Goal: Task Accomplishment & Management: Manage account settings

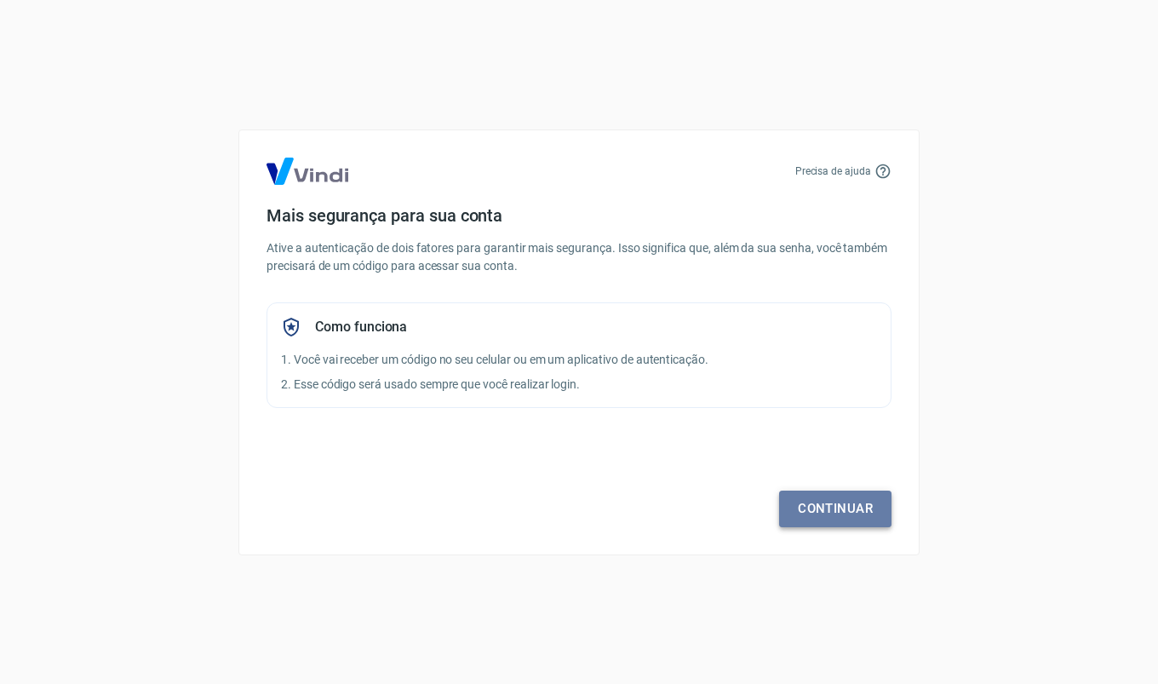
click at [801, 505] on link "Continuar" at bounding box center [835, 508] width 112 height 36
click at [835, 504] on link "Continuar" at bounding box center [835, 508] width 112 height 36
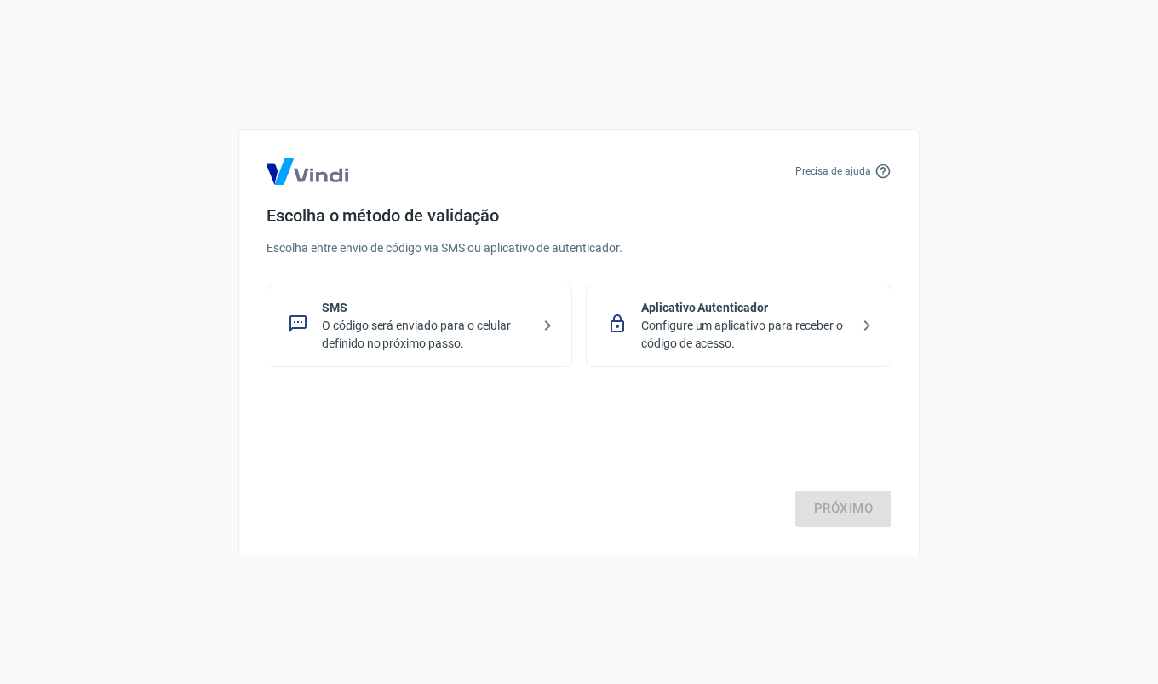
click at [450, 334] on p "O código será enviado para o celular definido no próximo passo." at bounding box center [426, 335] width 209 height 36
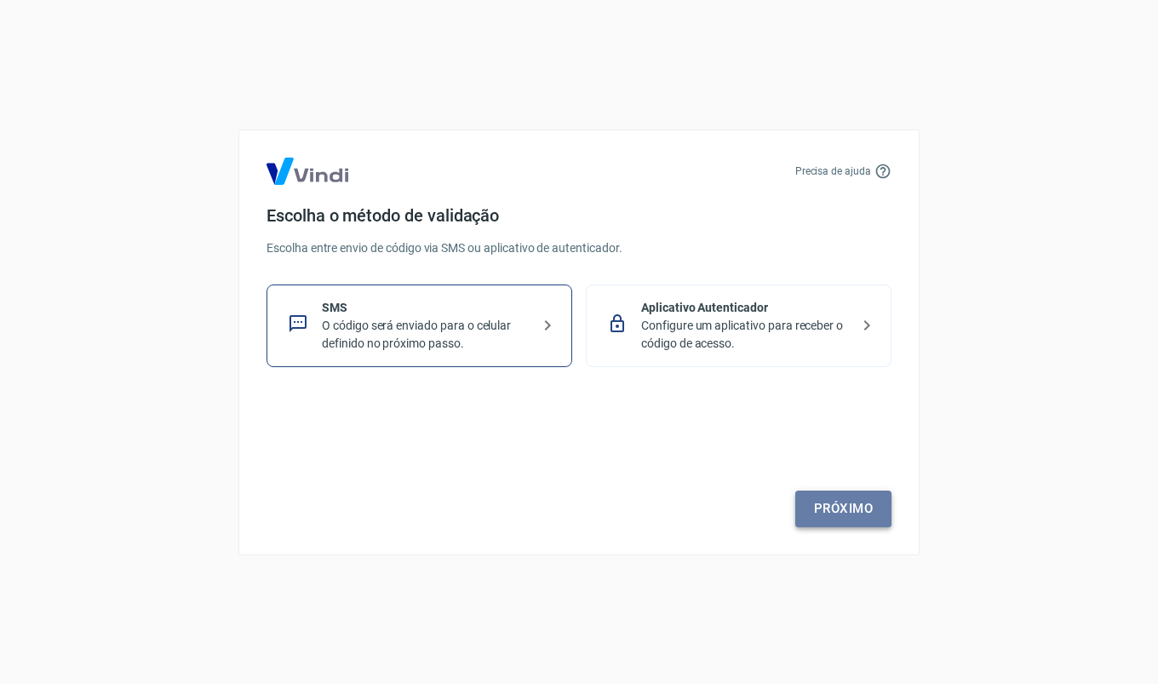
click at [851, 503] on link "Próximo" at bounding box center [843, 508] width 96 height 36
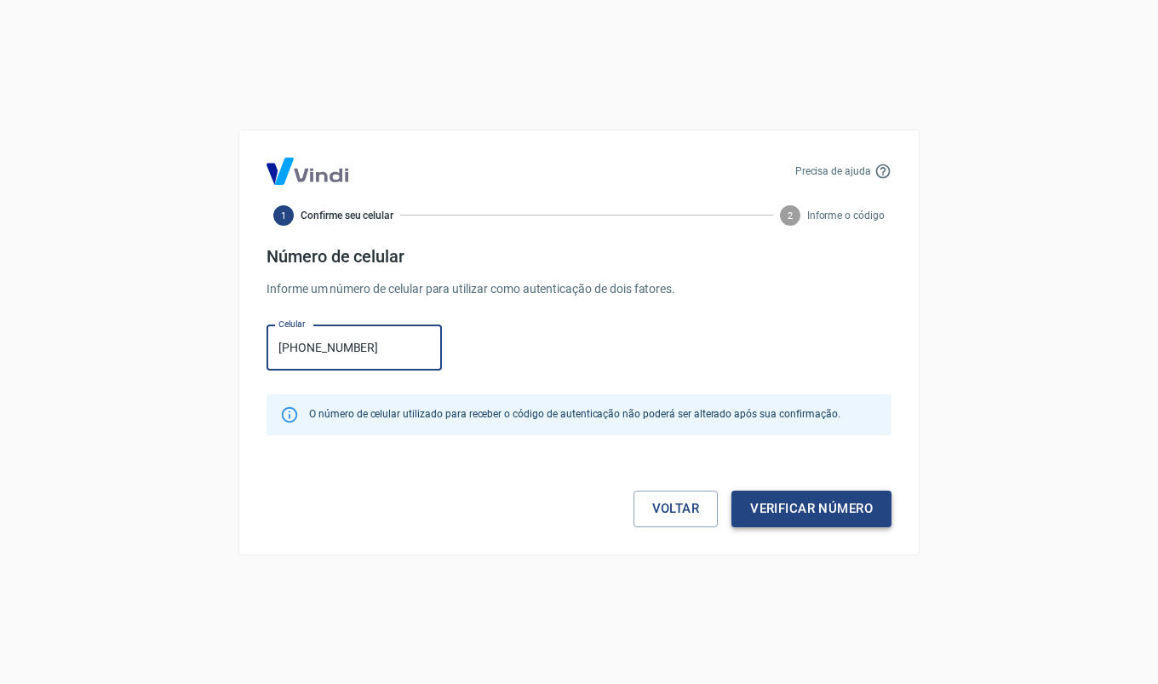
type input "[PHONE_NUMBER]"
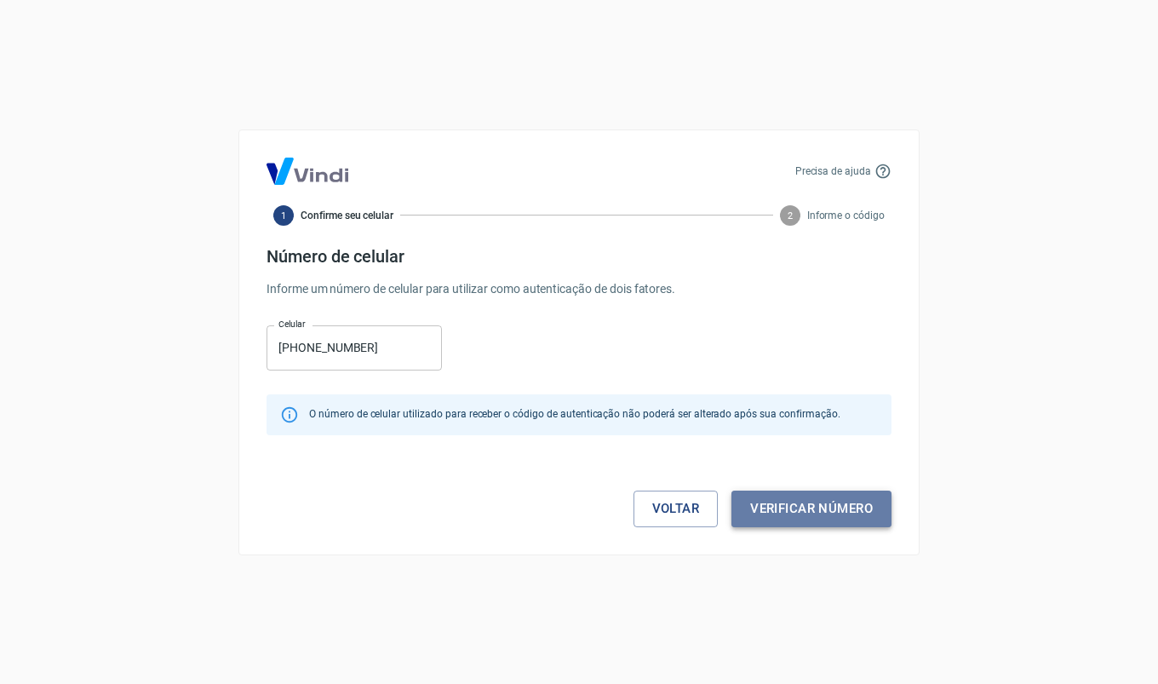
click at [837, 512] on button "Verificar número" at bounding box center [811, 508] width 160 height 36
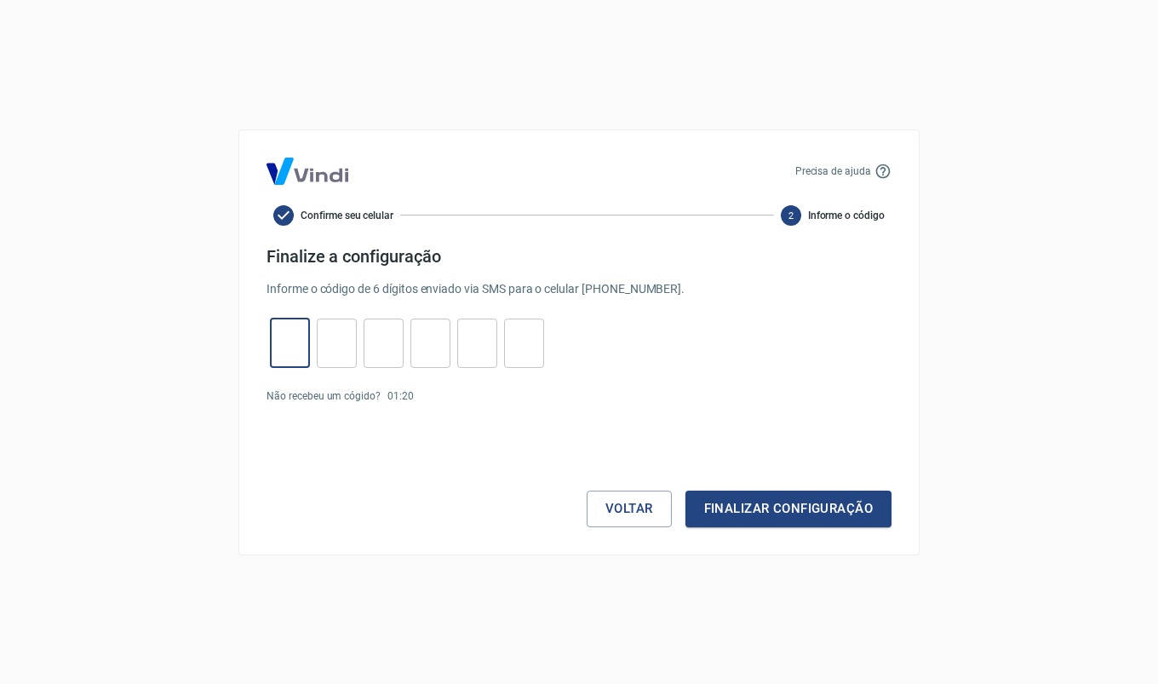
click at [304, 340] on input "tel" at bounding box center [290, 342] width 40 height 37
type input "6"
type input "0"
type input "8"
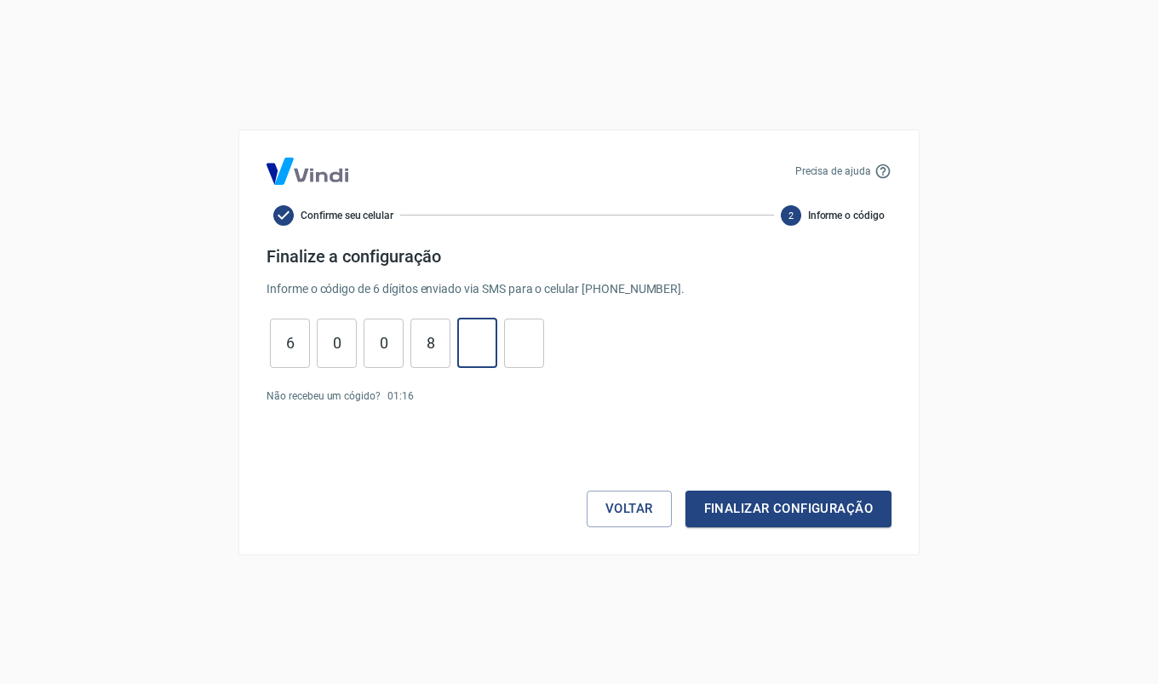
type input "7"
type input "0"
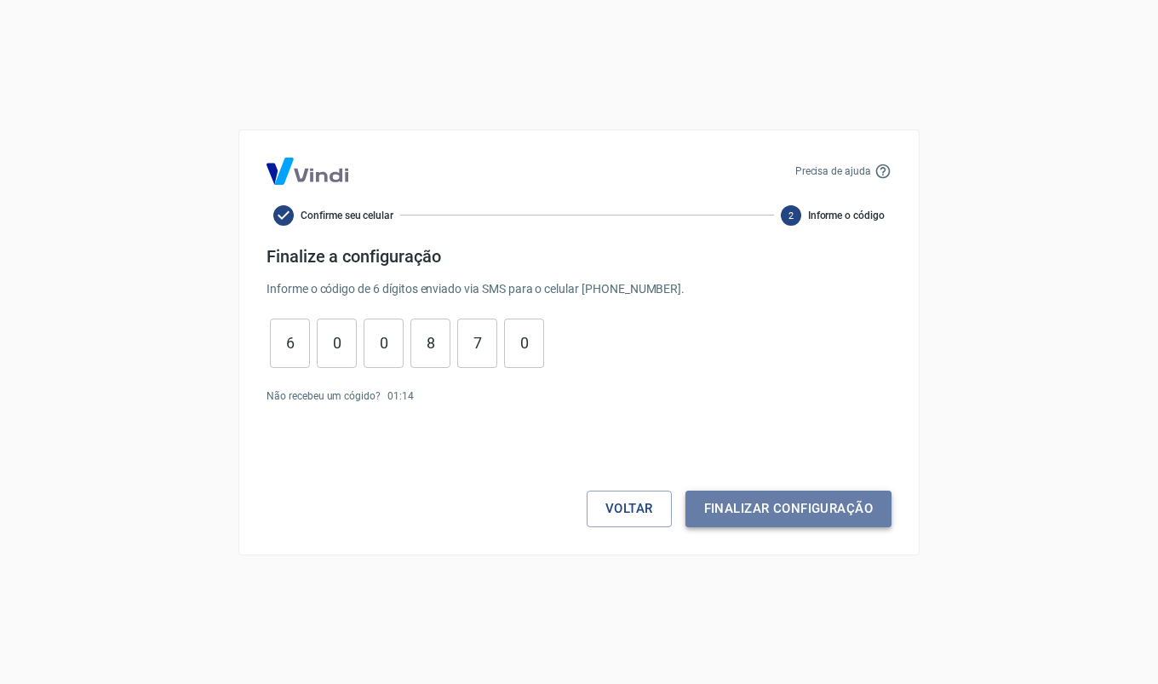
click at [771, 513] on button "Finalizar configuração" at bounding box center [789, 508] width 206 height 36
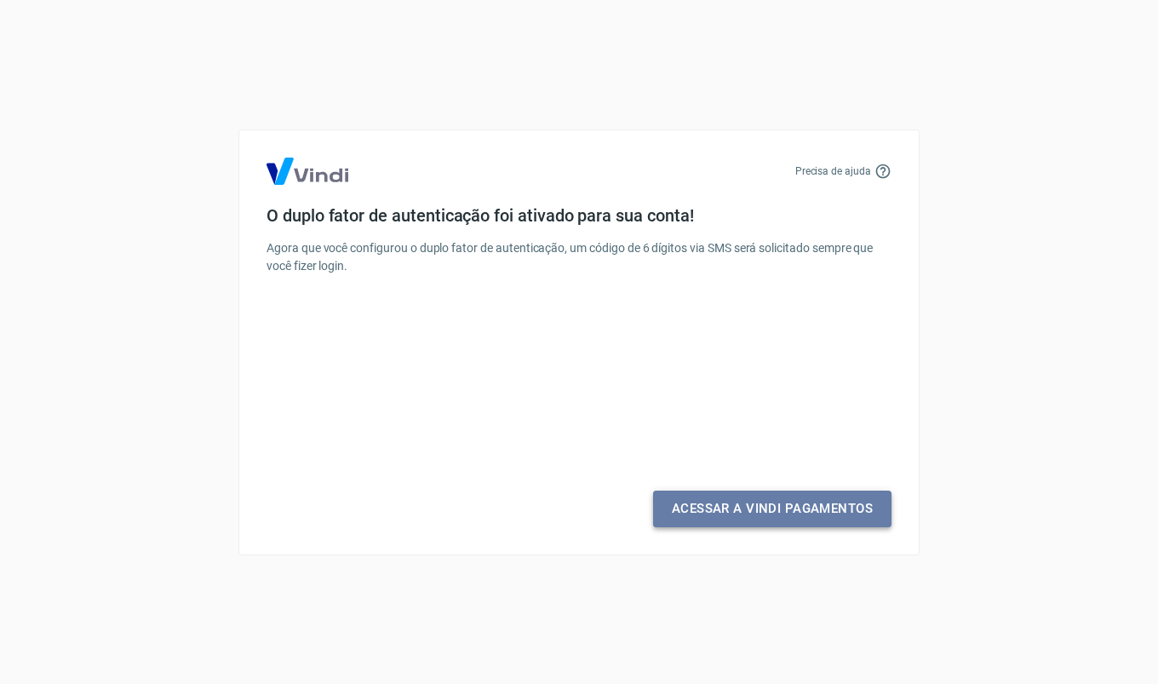
click at [771, 513] on link "Acessar a Vindi Pagamentos" at bounding box center [772, 508] width 238 height 36
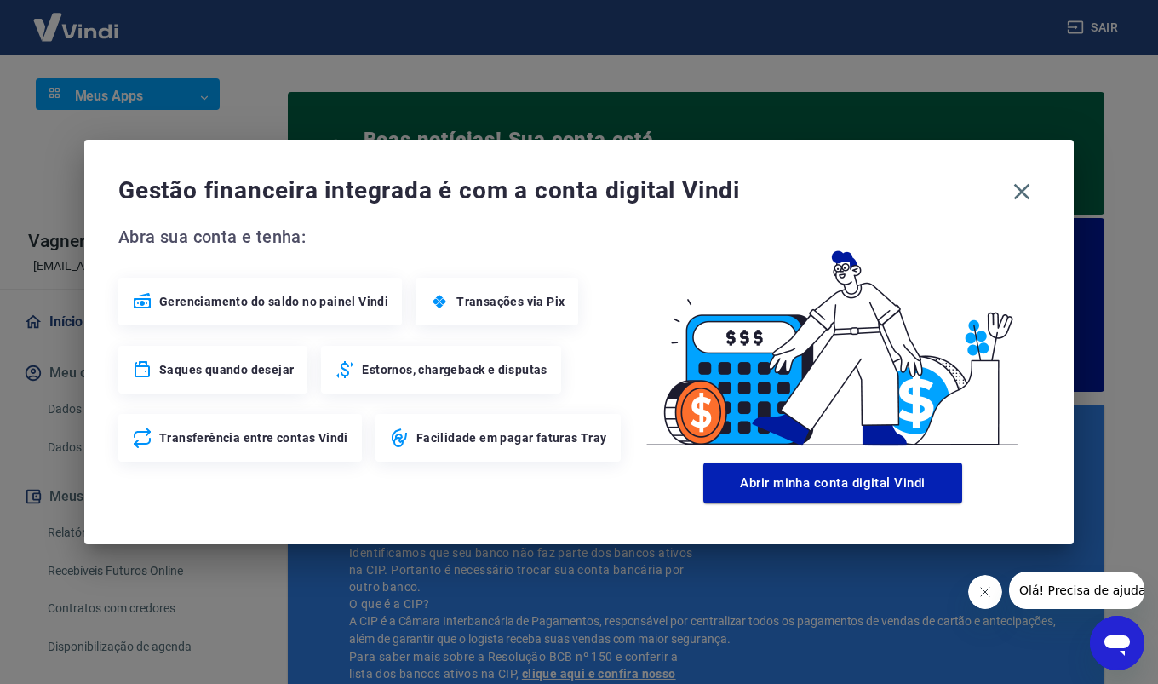
click at [985, 594] on icon "Fechar mensagem da empresa" at bounding box center [985, 592] width 14 height 14
click at [1023, 190] on icon "button" at bounding box center [1022, 192] width 16 height 16
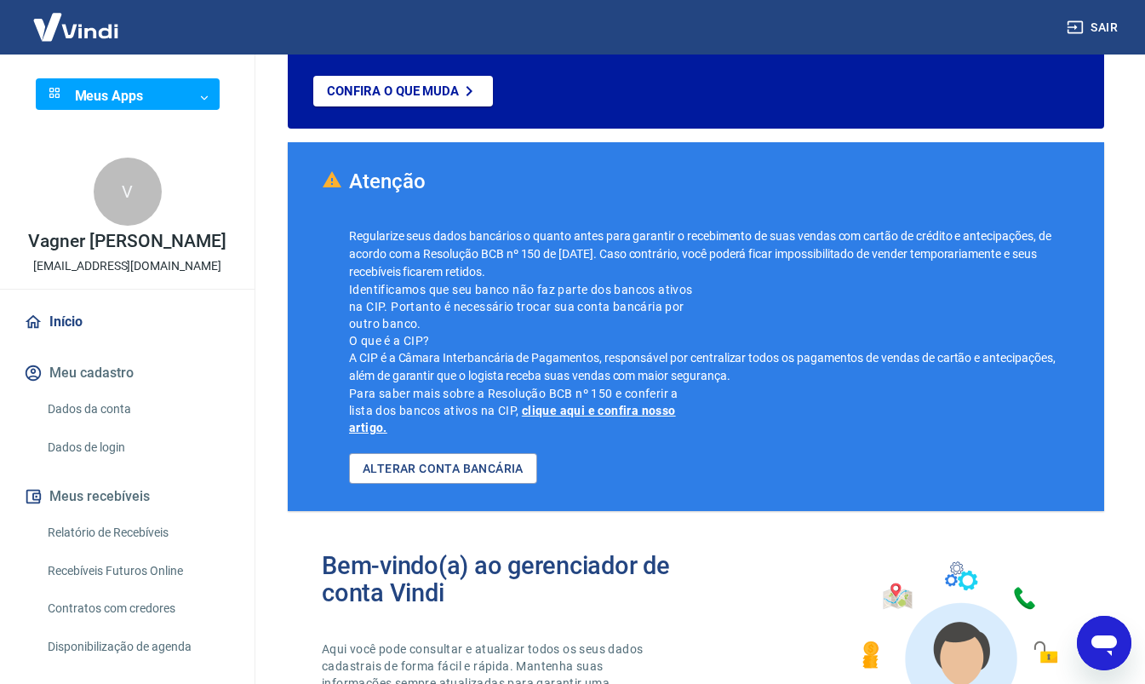
scroll to position [262, 0]
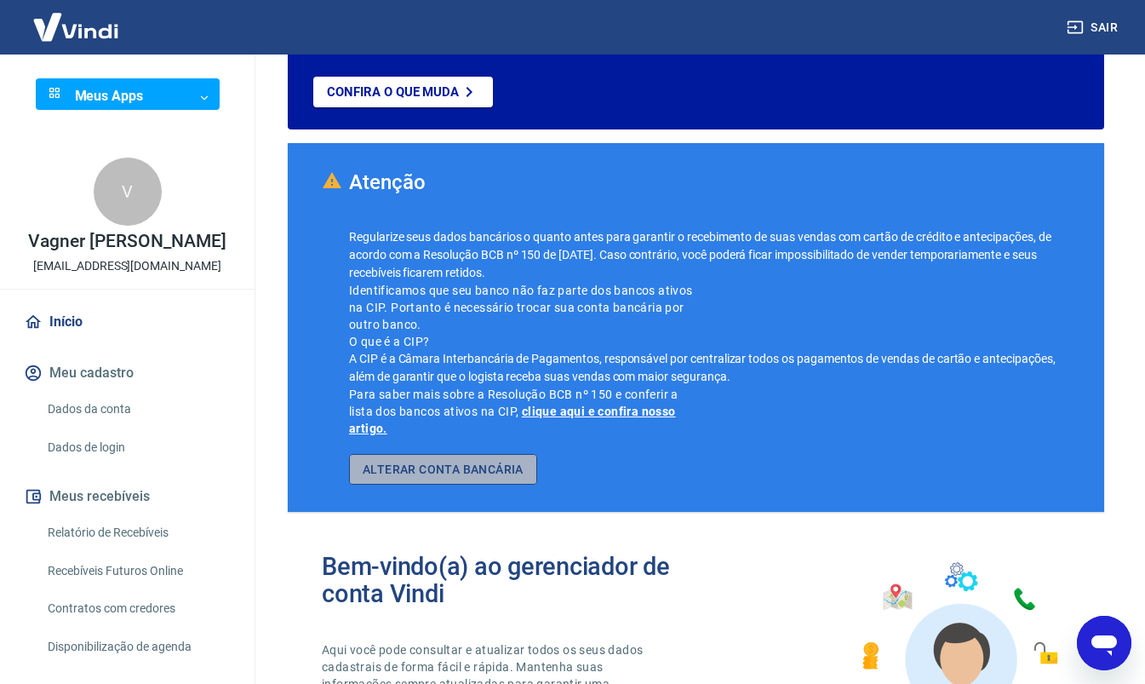
click at [476, 465] on link "ALTERAR CONTA BANCÁRIA" at bounding box center [443, 470] width 188 height 32
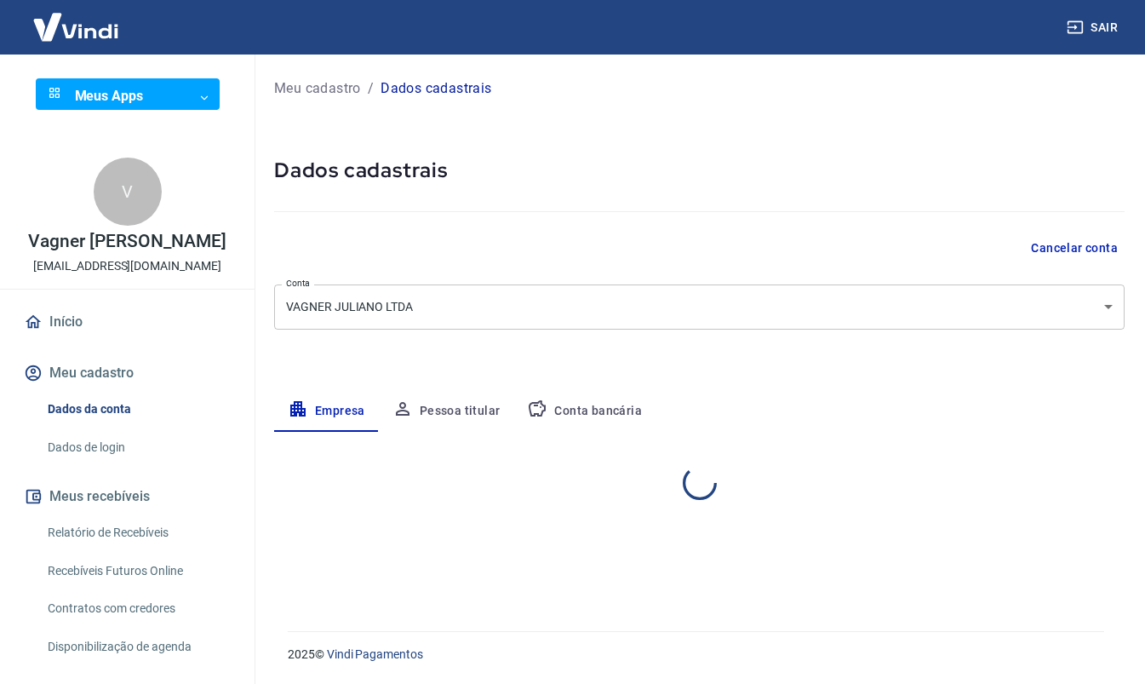
select select "SP"
select select "business"
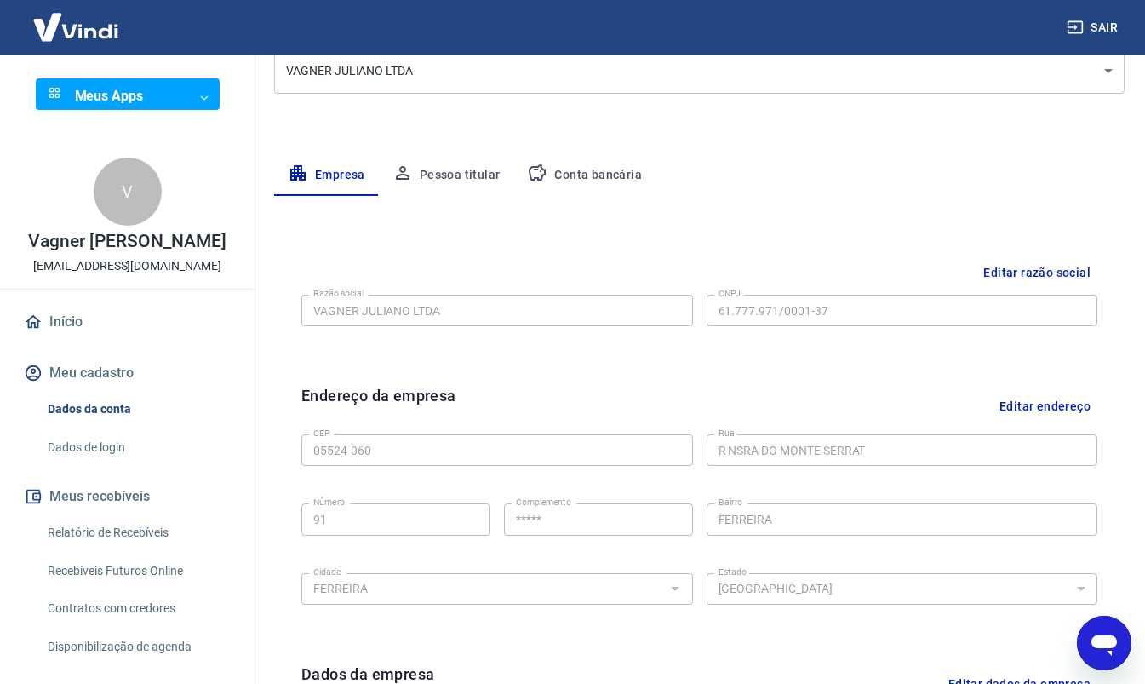
scroll to position [235, 0]
click at [598, 181] on button "Conta bancária" at bounding box center [584, 176] width 142 height 41
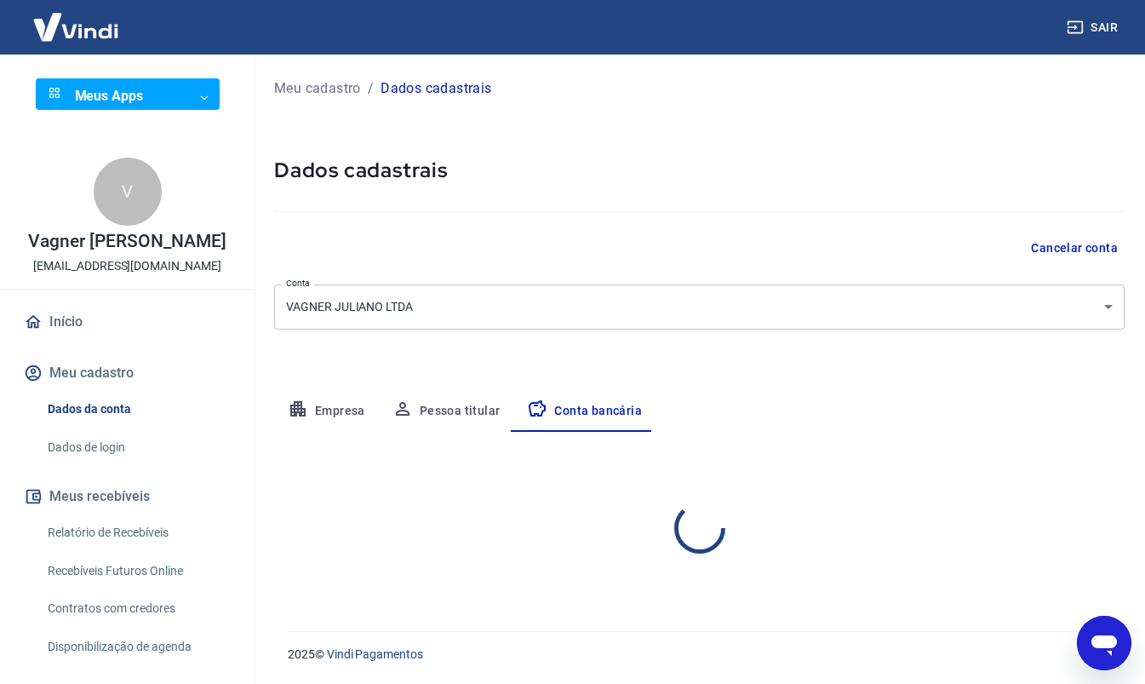
scroll to position [0, 0]
select select "1"
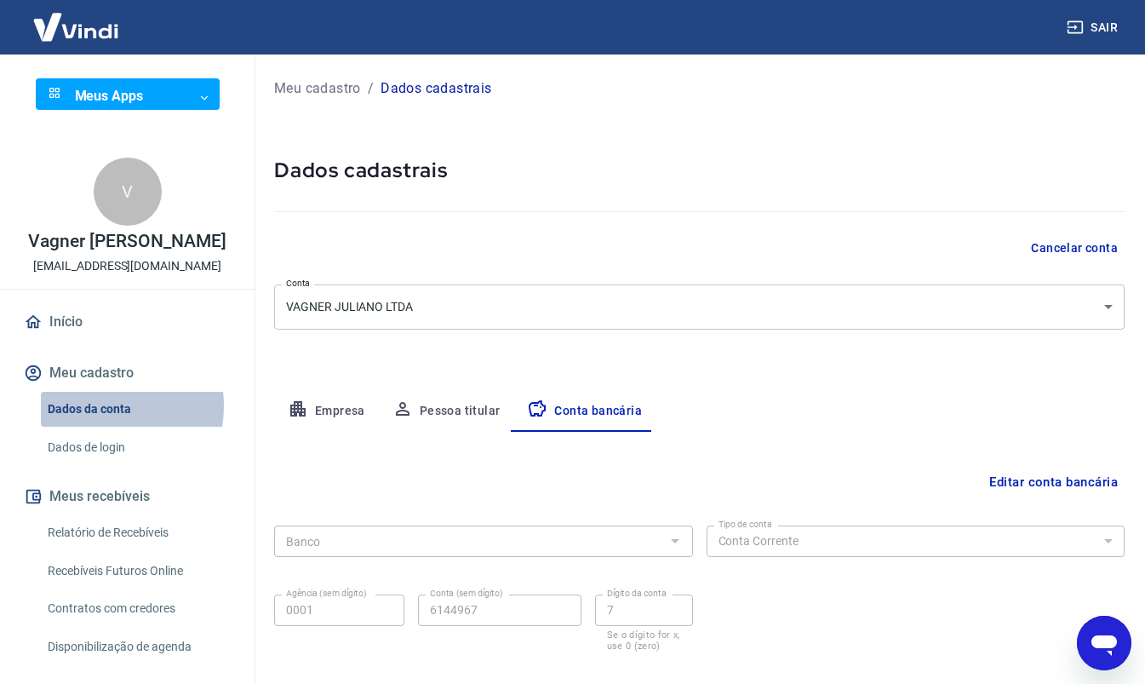
click at [103, 423] on link "Dados da conta" at bounding box center [137, 409] width 193 height 35
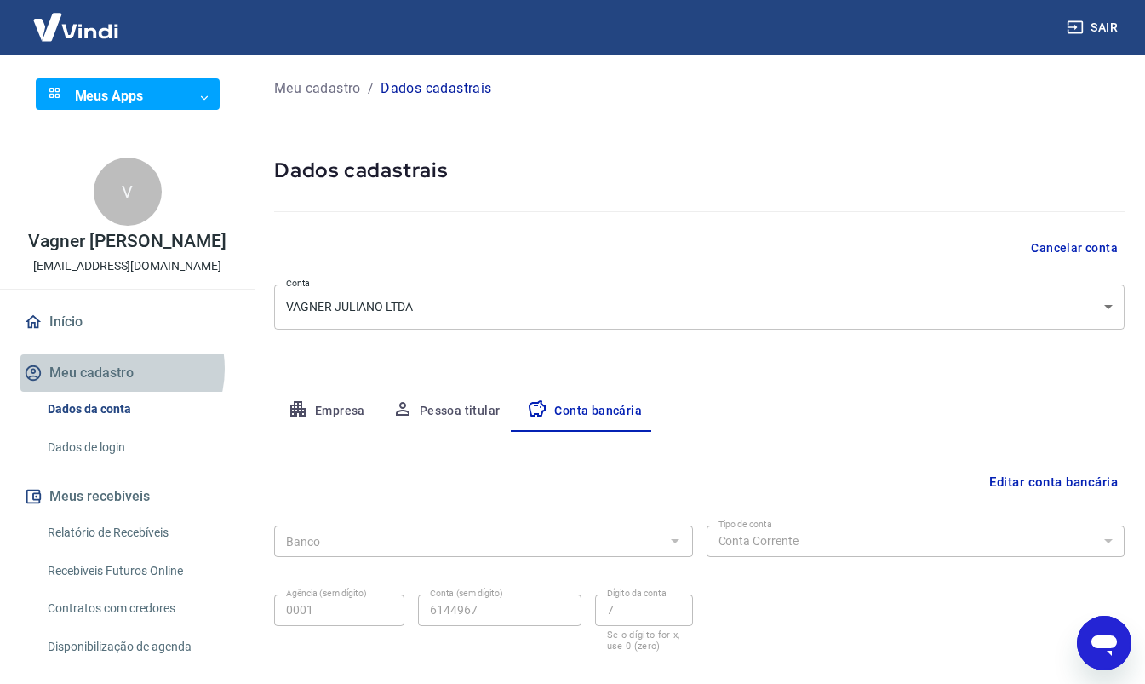
click at [115, 387] on button "Meu cadastro" at bounding box center [127, 372] width 214 height 37
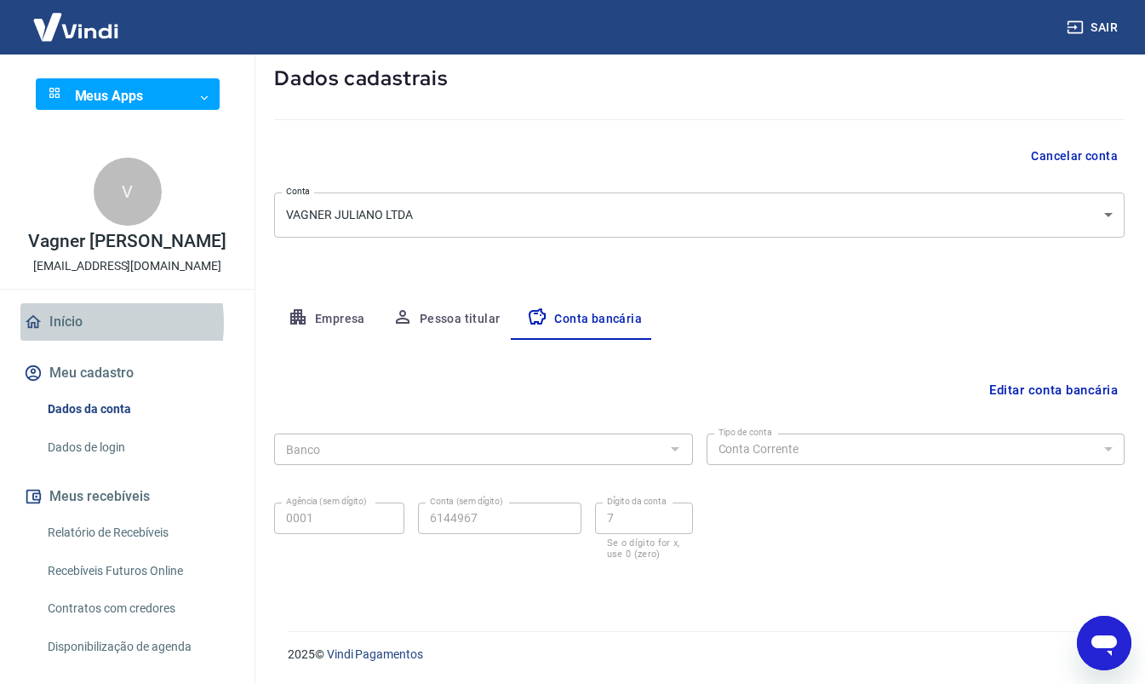
click at [61, 341] on link "Início" at bounding box center [127, 321] width 214 height 37
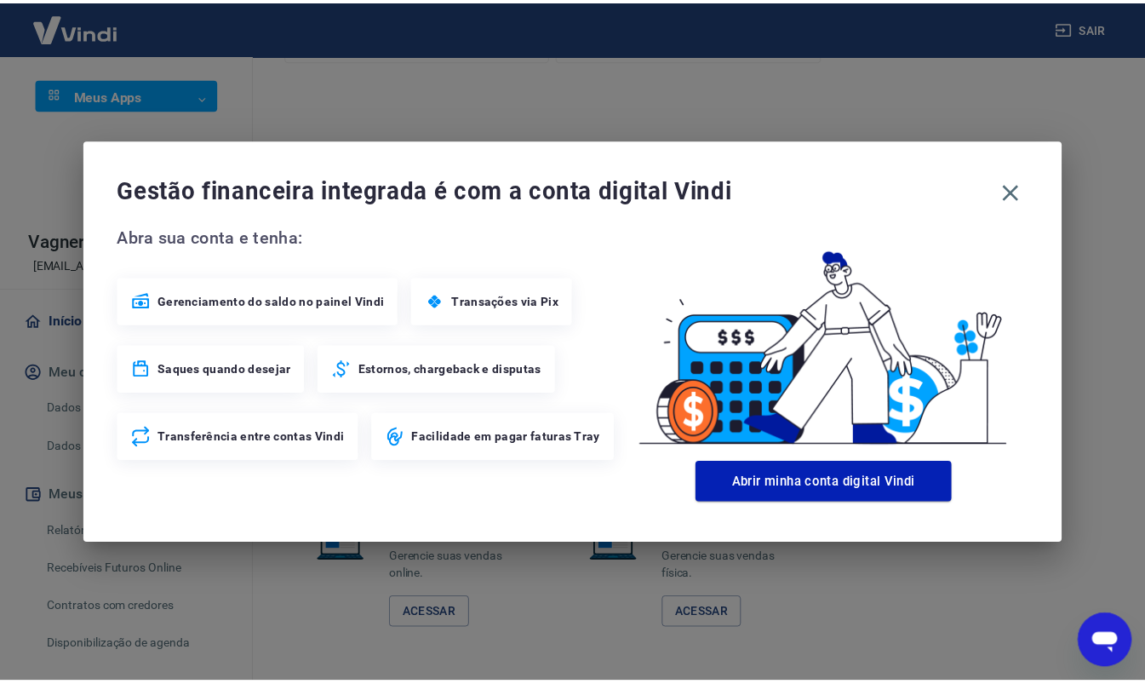
scroll to position [1345, 0]
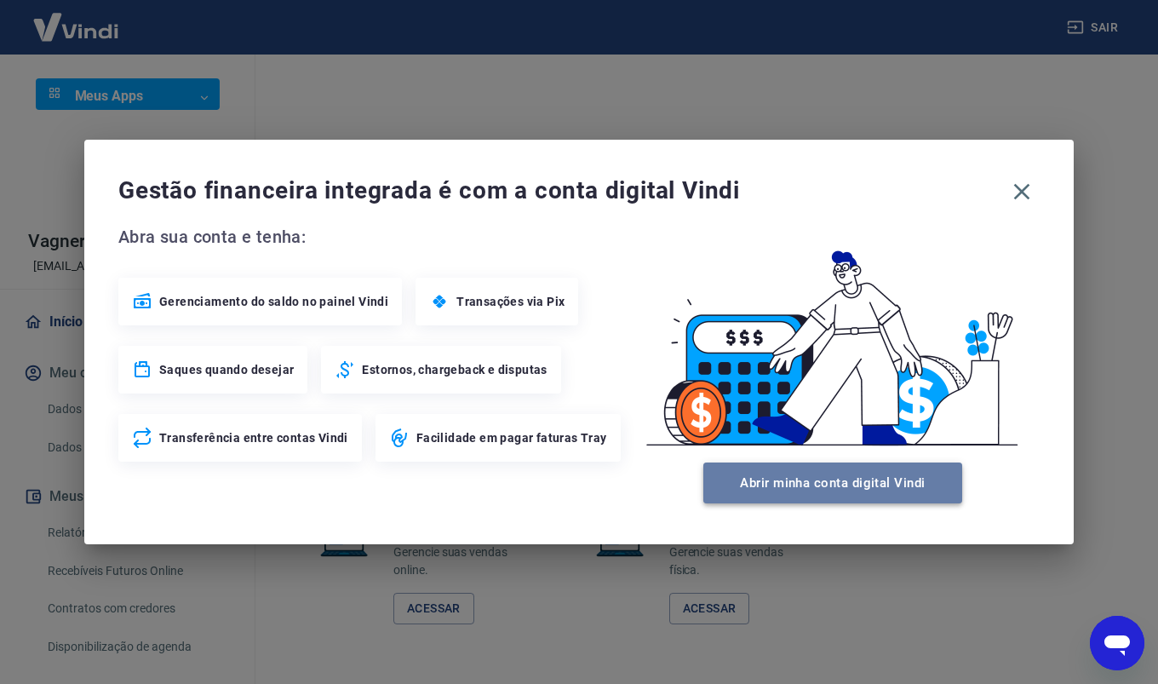
click at [868, 495] on button "Abrir minha conta digital Vindi" at bounding box center [832, 482] width 259 height 41
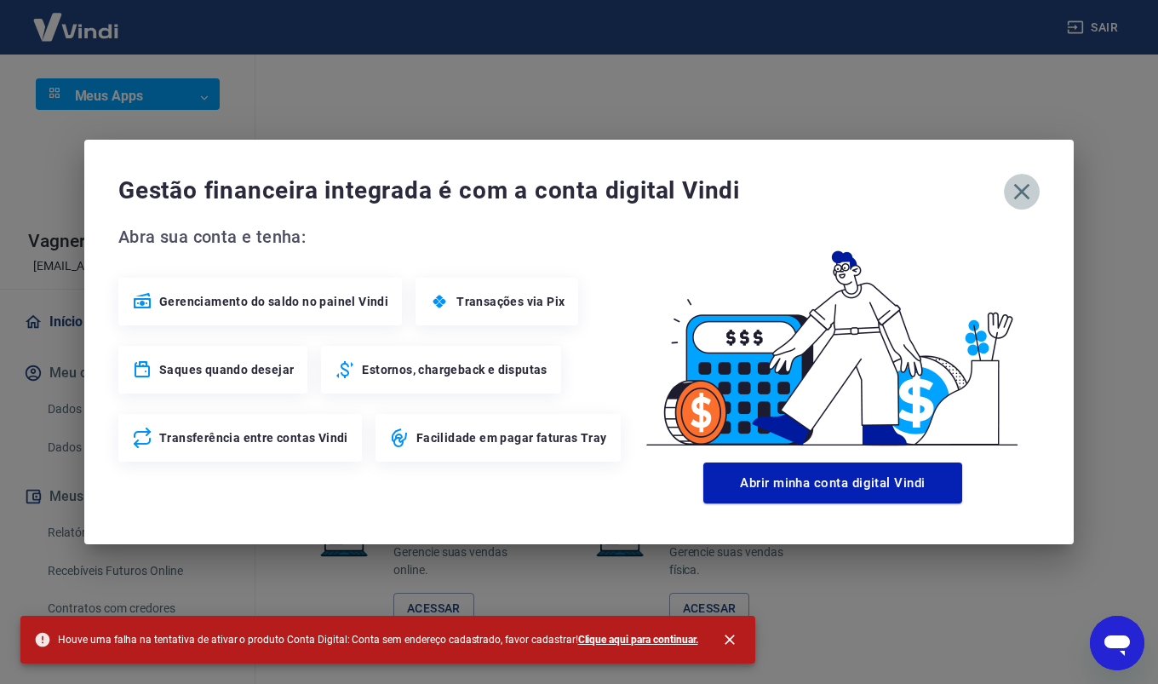
click at [1021, 197] on icon "button" at bounding box center [1021, 191] width 27 height 27
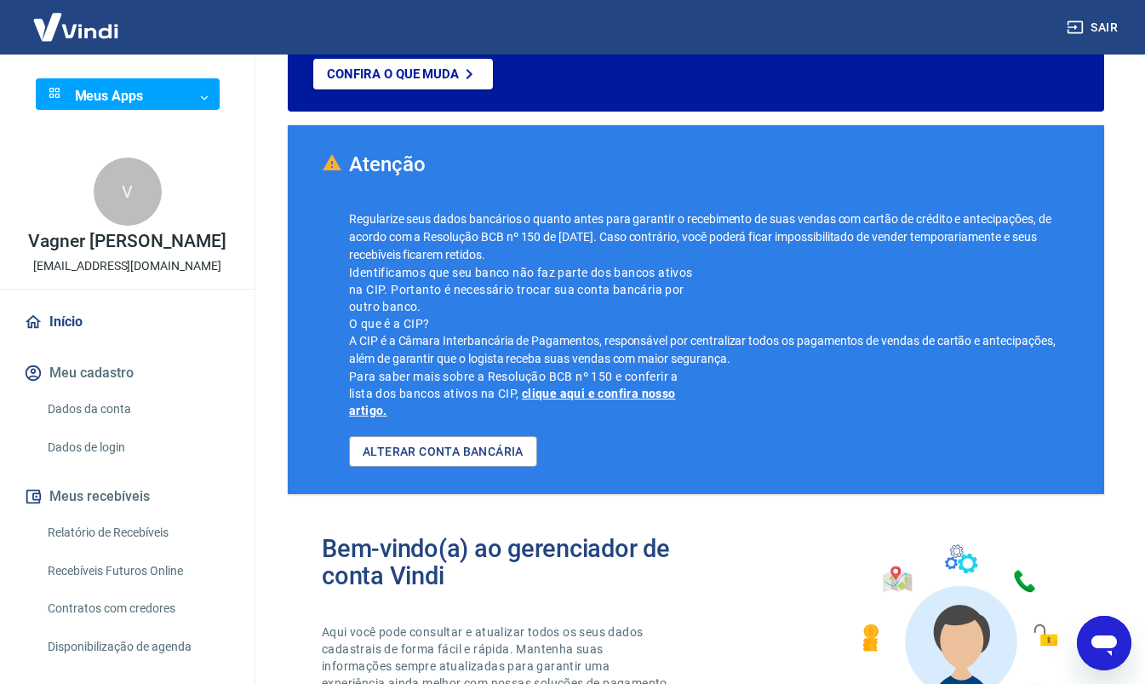
scroll to position [0, 0]
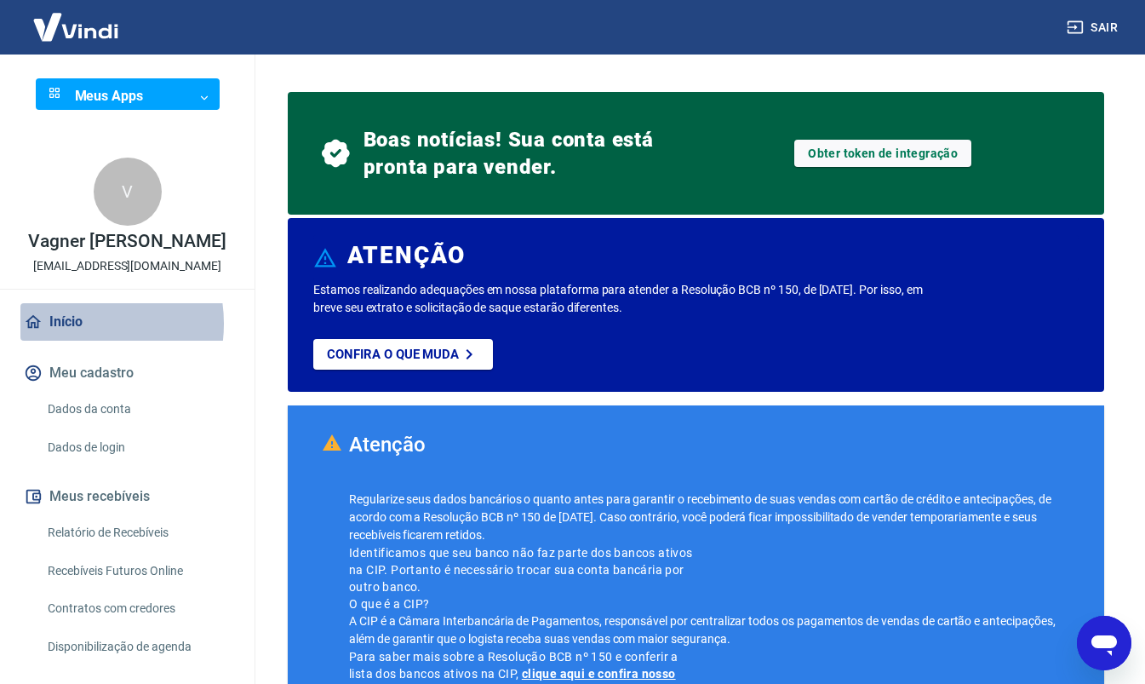
click at [72, 341] on link "Início" at bounding box center [127, 321] width 214 height 37
click at [64, 336] on link "Início" at bounding box center [127, 321] width 214 height 37
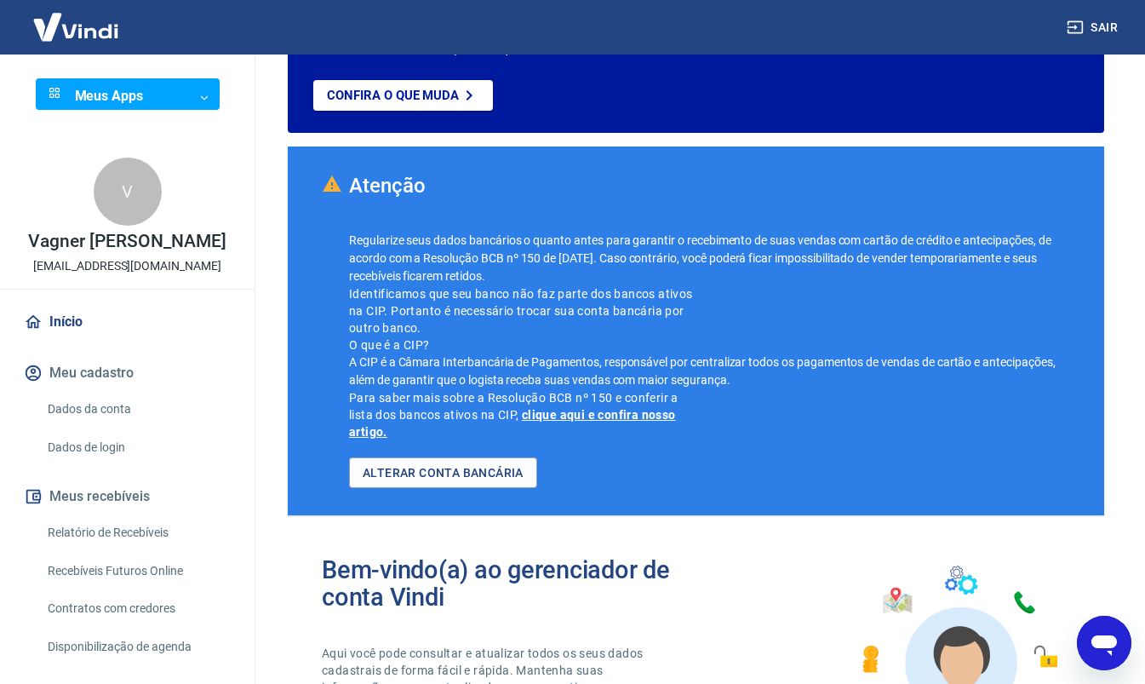
scroll to position [260, 0]
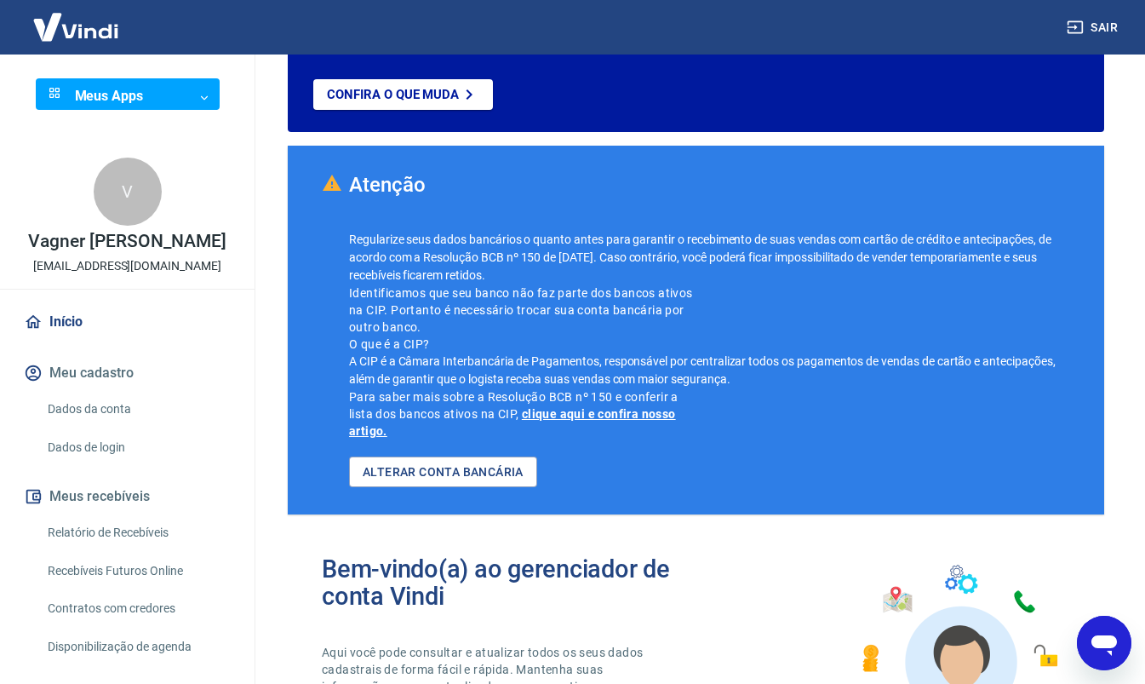
click at [587, 394] on p "Para saber mais sobre a Resolução BCB nº 150 e conferir a lista dos bancos ativ…" at bounding box center [525, 413] width 353 height 51
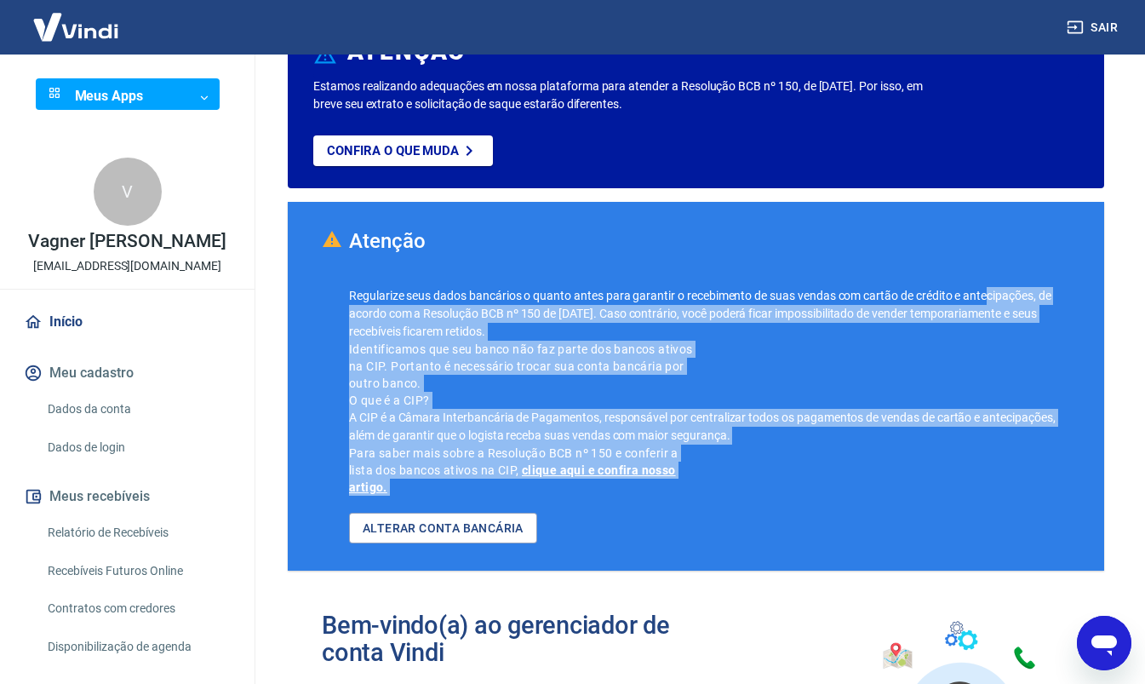
scroll to position [224, 0]
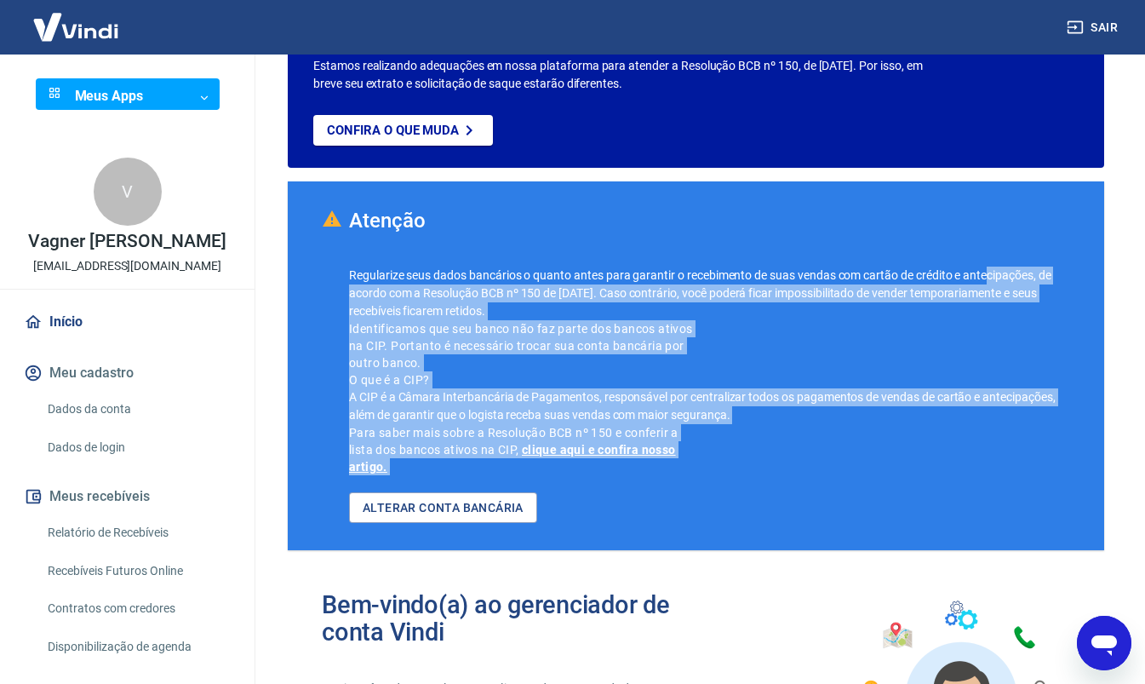
drag, startPoint x: 587, startPoint y: 394, endPoint x: 887, endPoint y: 650, distance: 394.5
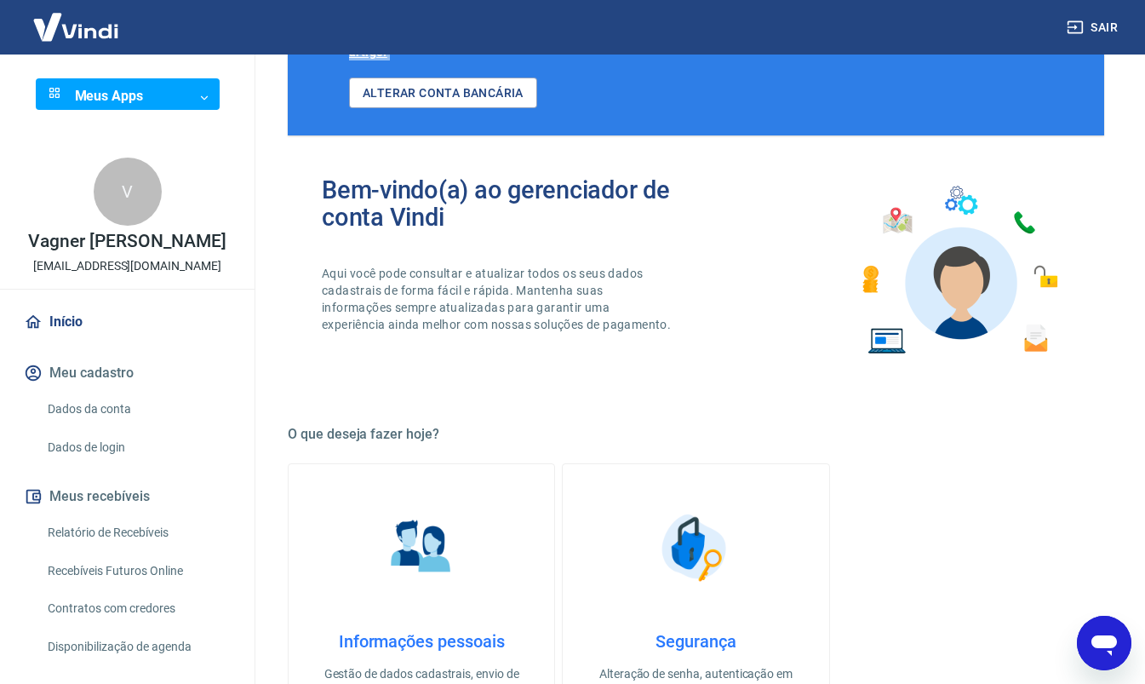
scroll to position [640, 0]
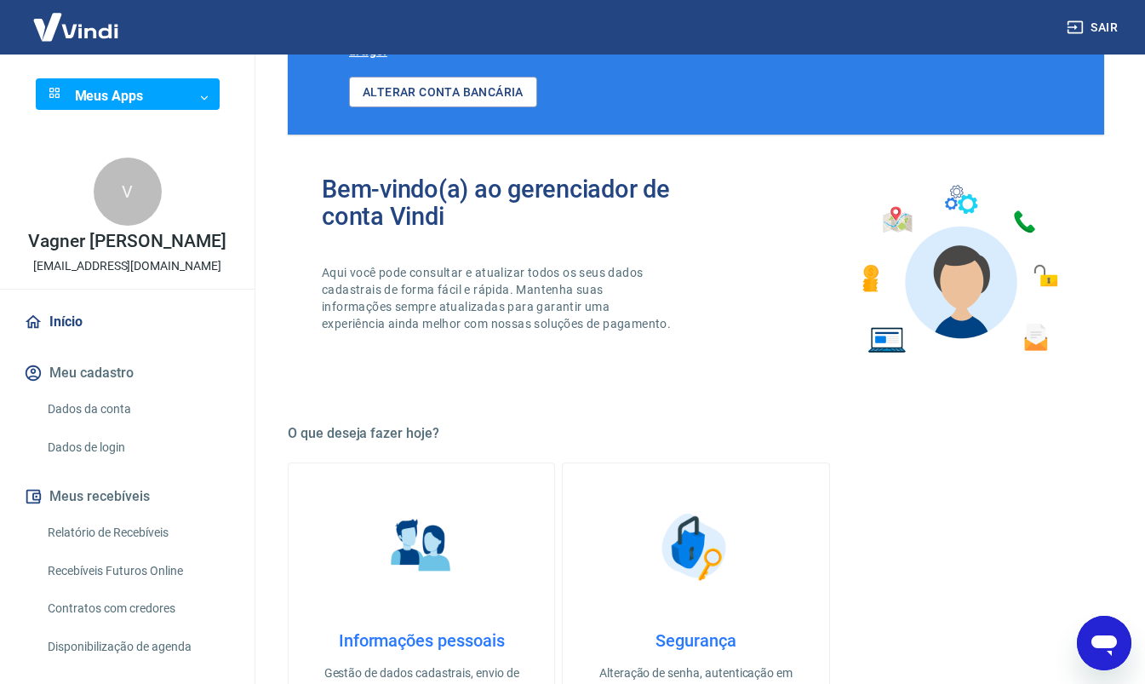
click at [708, 421] on div "Boas notícias! Sua conta está pronta para vender. Obter token de integração ATE…" at bounding box center [696, 399] width 817 height 1901
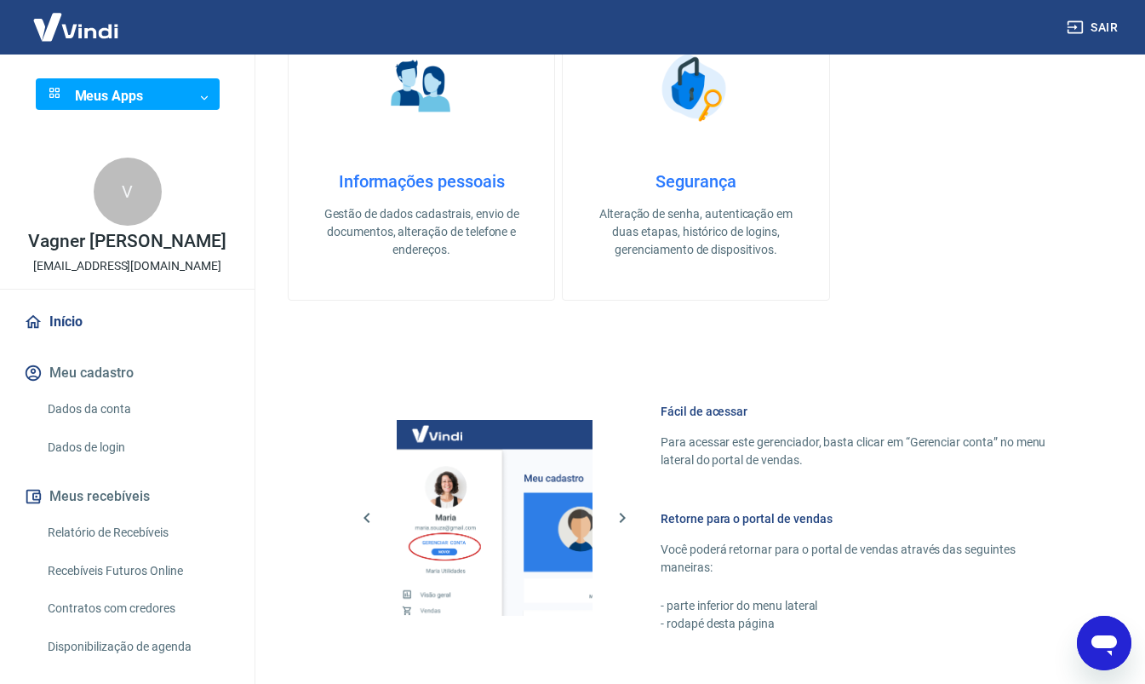
scroll to position [1099, 0]
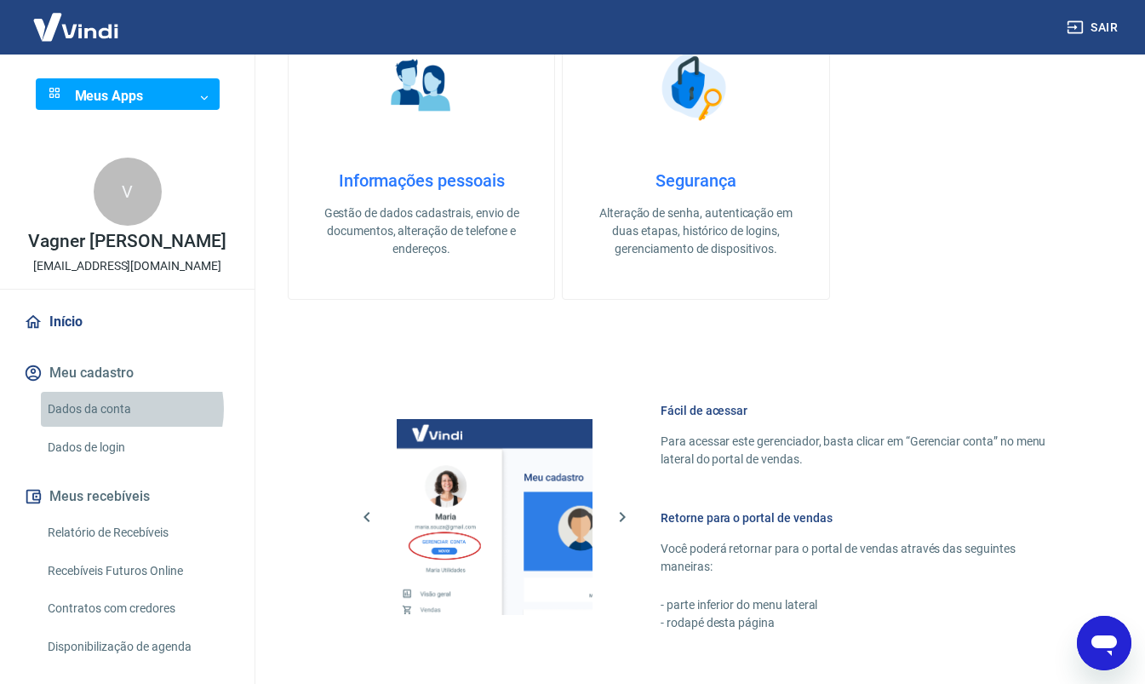
click at [122, 427] on link "Dados da conta" at bounding box center [137, 409] width 193 height 35
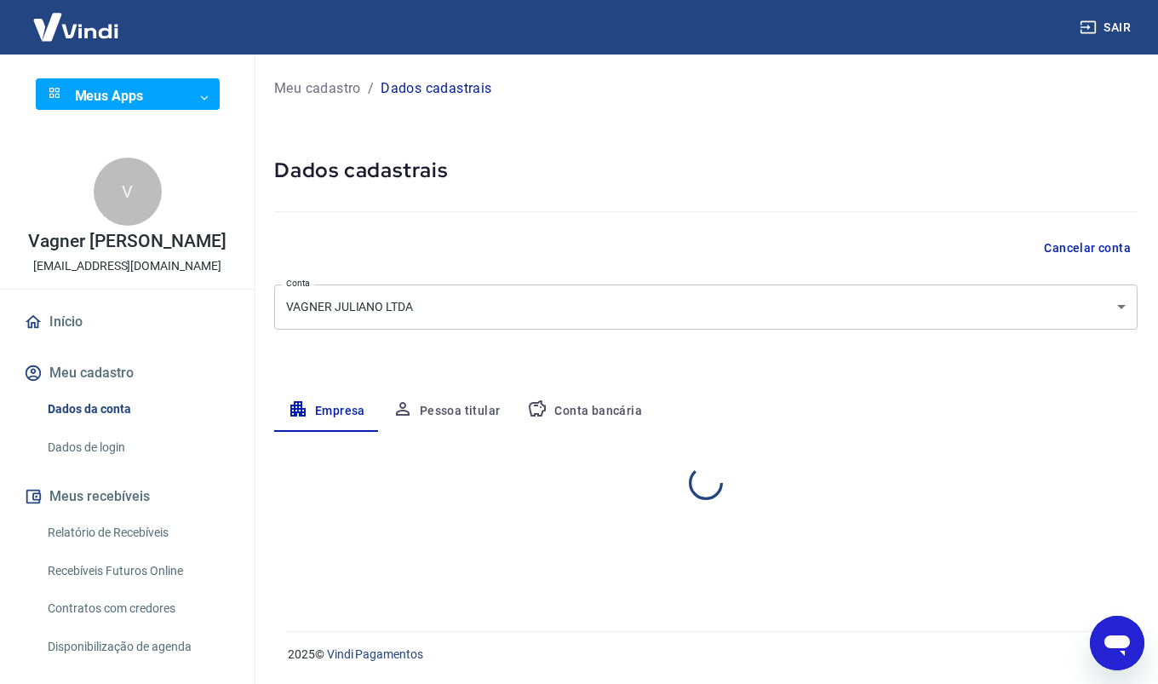
select select "SP"
select select "business"
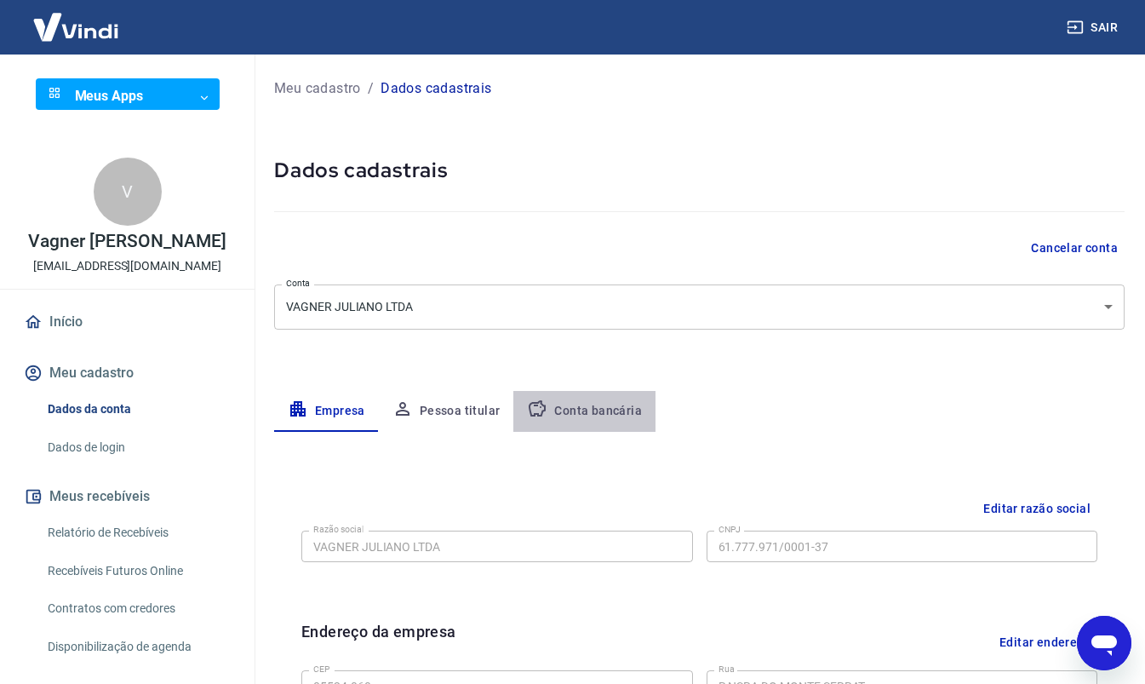
click at [591, 414] on button "Conta bancária" at bounding box center [584, 411] width 142 height 41
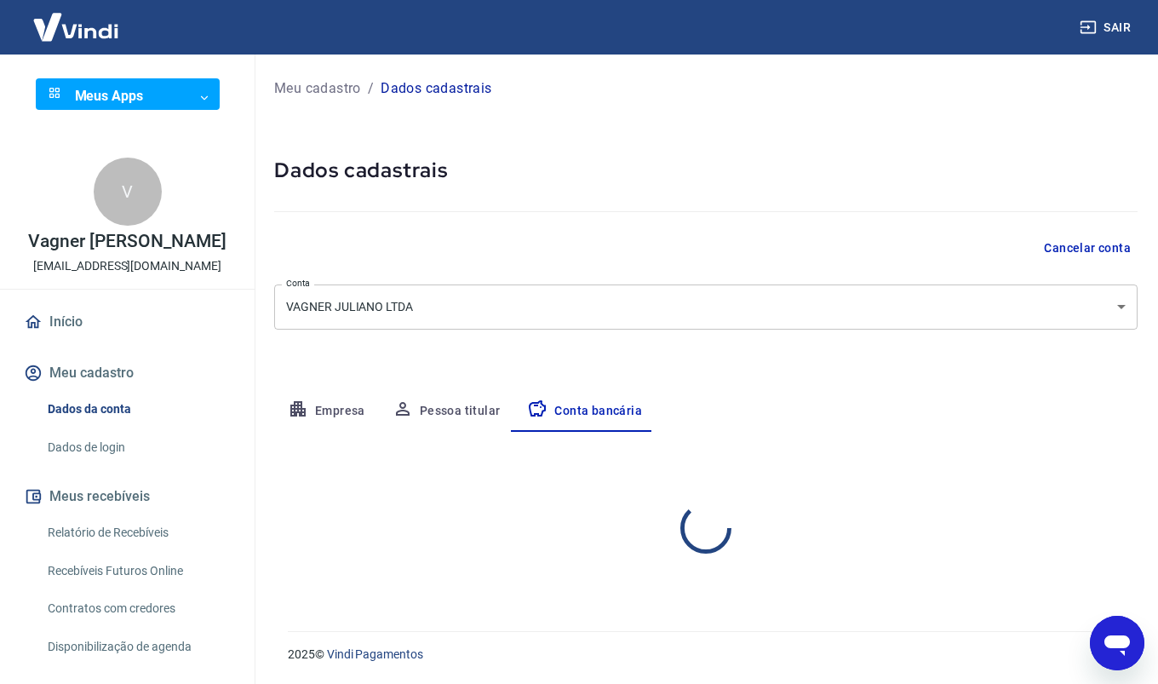
select select "1"
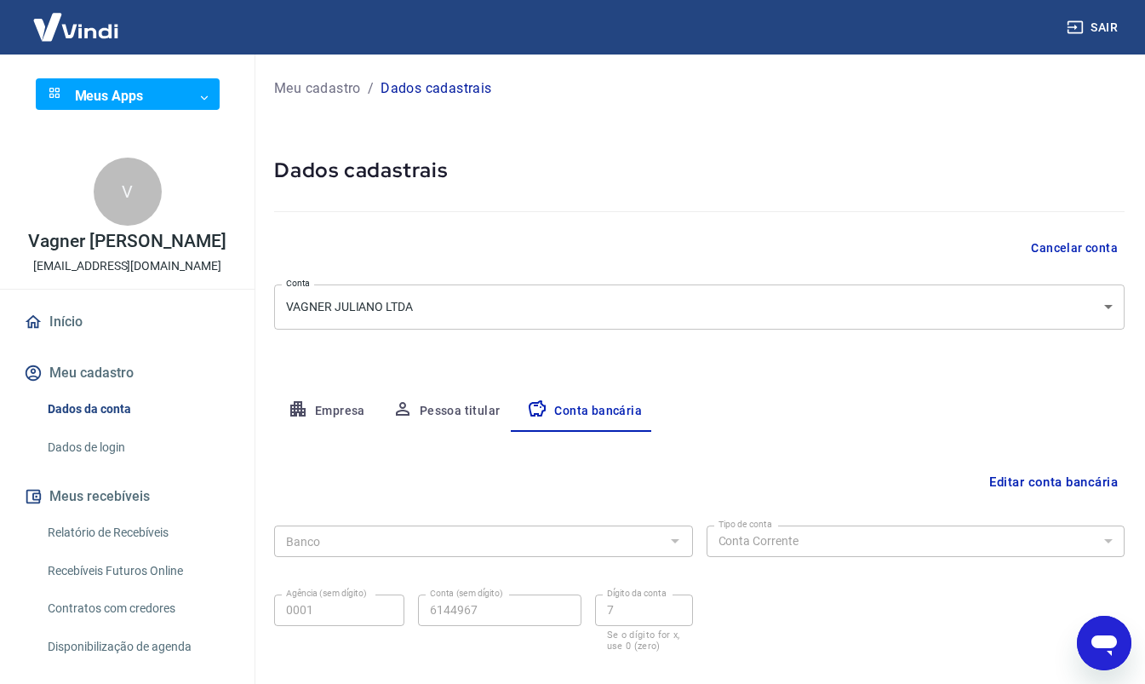
scroll to position [92, 0]
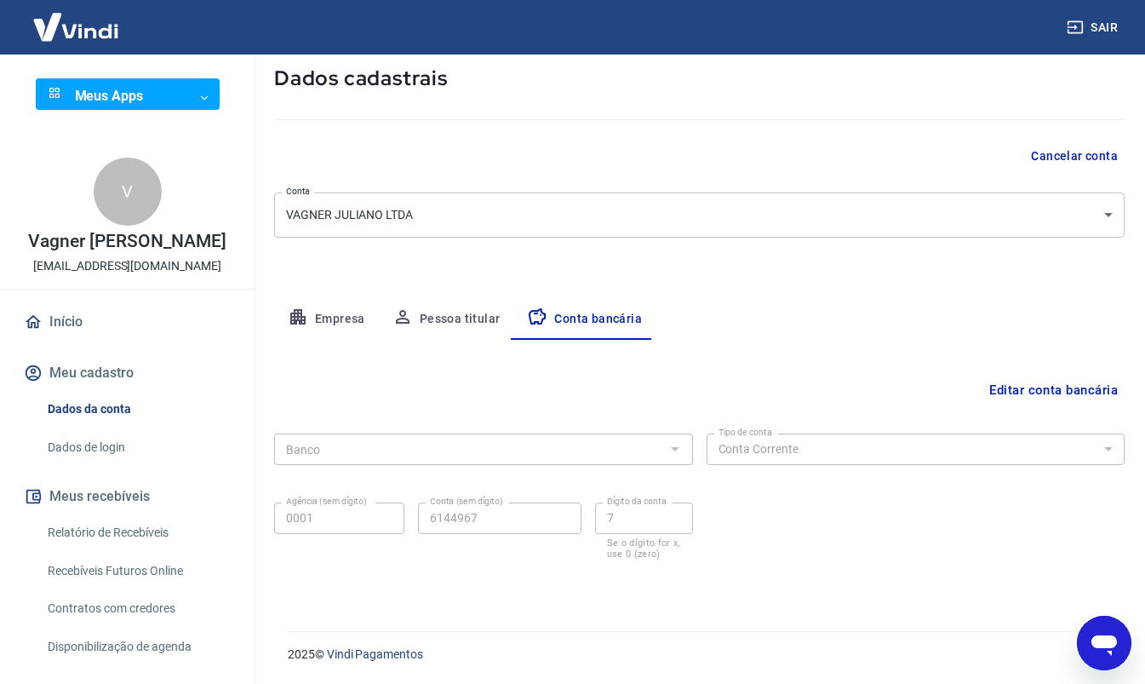
drag, startPoint x: 490, startPoint y: 539, endPoint x: 1072, endPoint y: 387, distance: 602.1
click at [1072, 387] on button "Editar conta bancária" at bounding box center [1054, 390] width 142 height 32
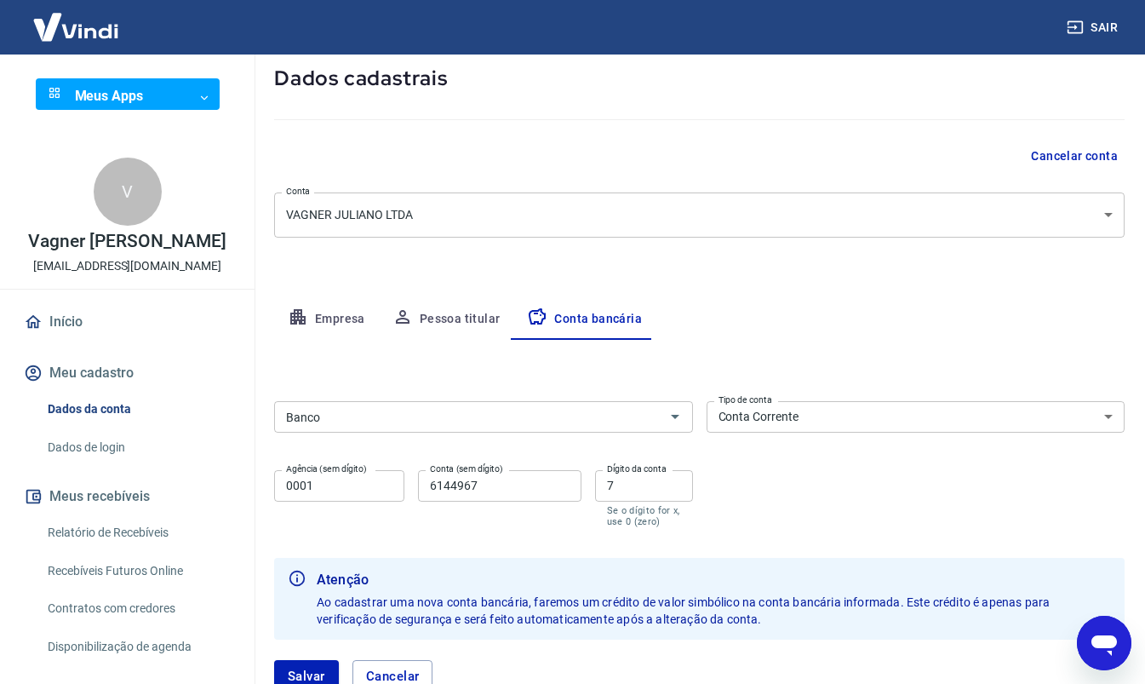
click at [1072, 387] on div "Editar conta bancária Banco Banco Tipo de conta Conta Corrente Conta Poupança T…" at bounding box center [699, 526] width 851 height 373
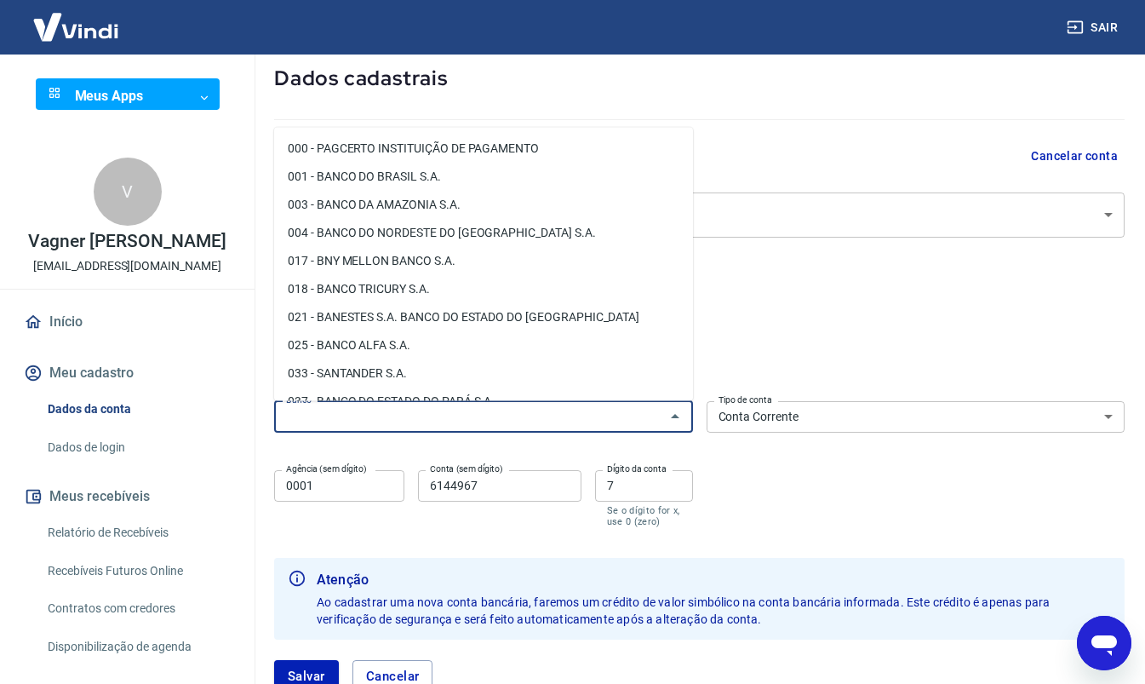
click at [524, 416] on input "Banco" at bounding box center [469, 416] width 381 height 21
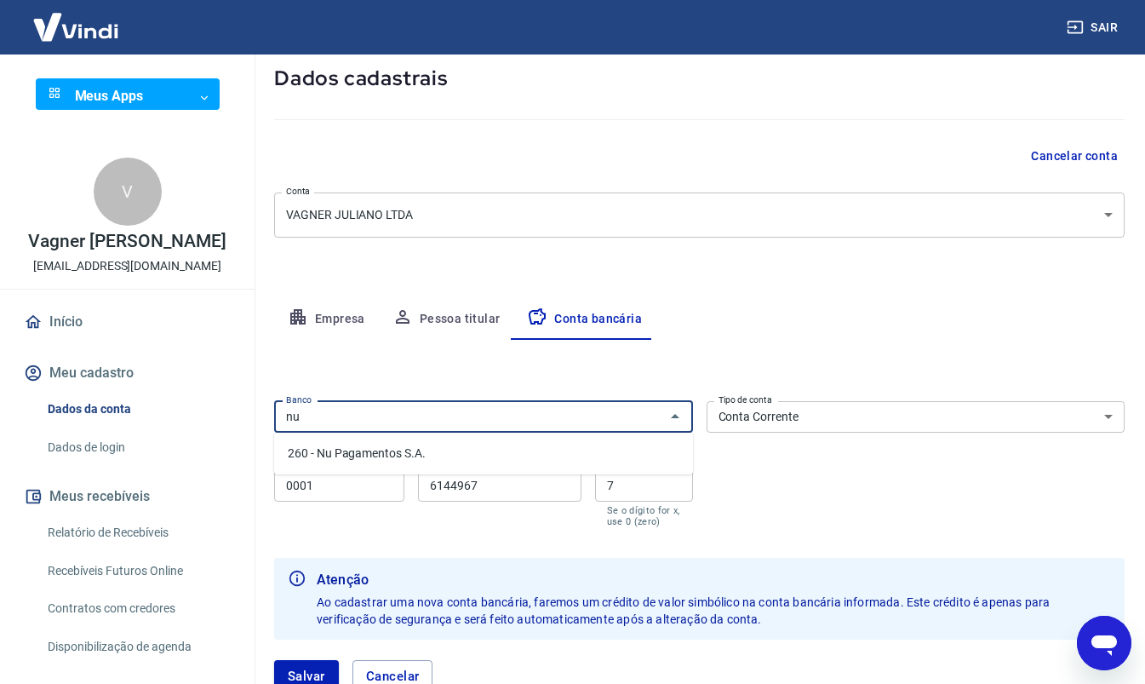
click at [489, 445] on li "260 - Nu Pagamentos S.A." at bounding box center [483, 453] width 419 height 28
type input "260 - Nu Pagamentos S.A."
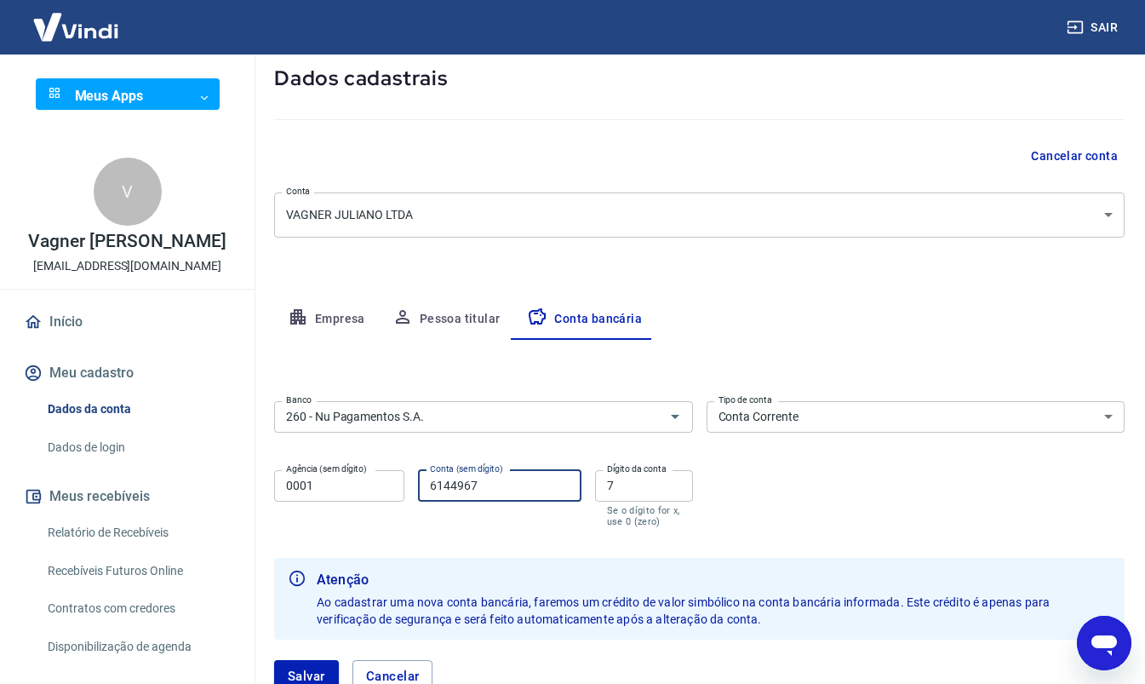
click at [508, 496] on input "6144967" at bounding box center [499, 486] width 163 height 32
type input "705233966"
click at [620, 490] on input "7" at bounding box center [644, 486] width 98 height 32
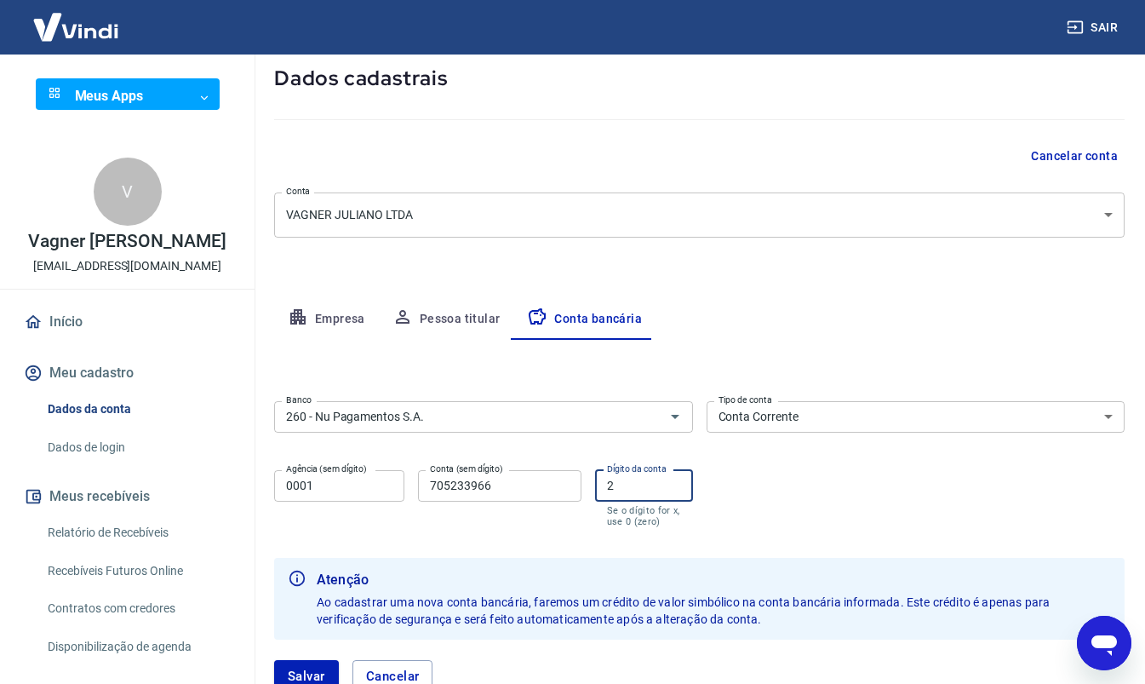
type input "2"
click at [808, 492] on div "Banco 260 - Nu Pagamentos S.A. Banco Tipo de conta Conta Corrente Conta Poupanç…" at bounding box center [699, 462] width 851 height 136
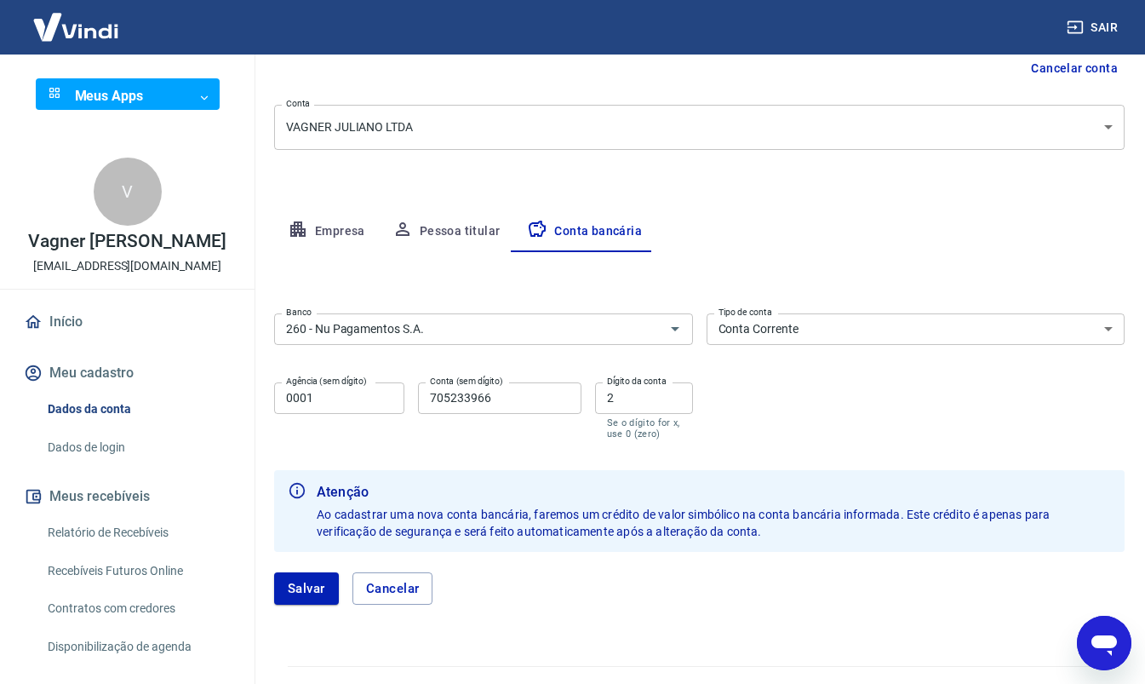
scroll to position [215, 0]
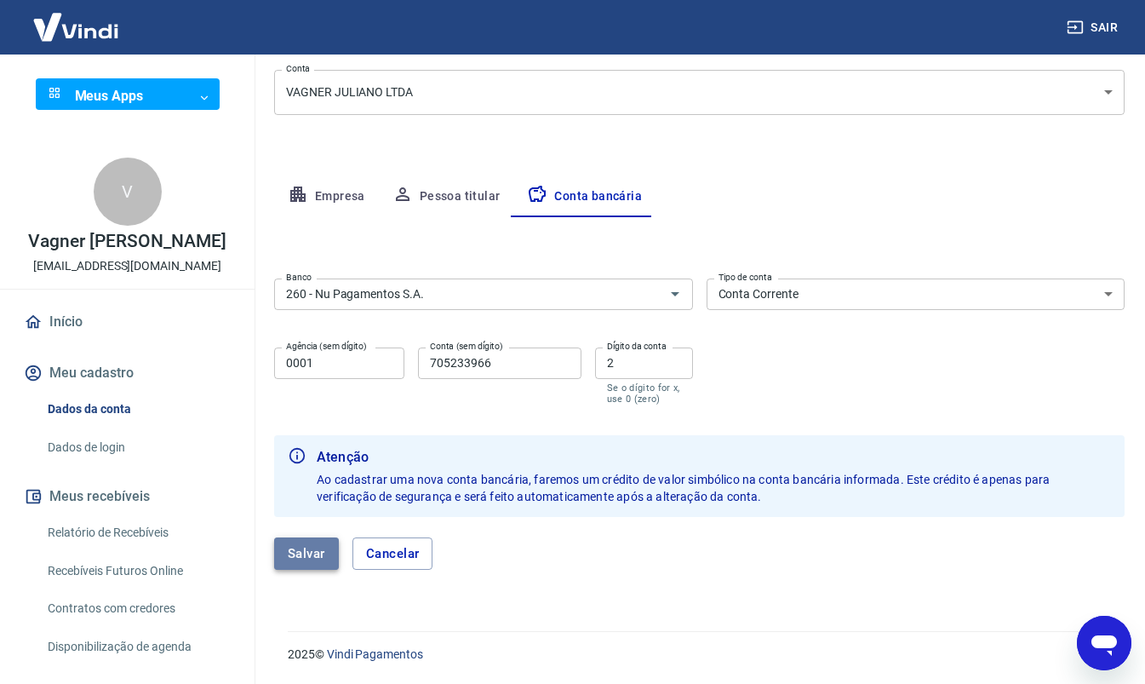
click at [312, 550] on button "Salvar" at bounding box center [306, 553] width 65 height 32
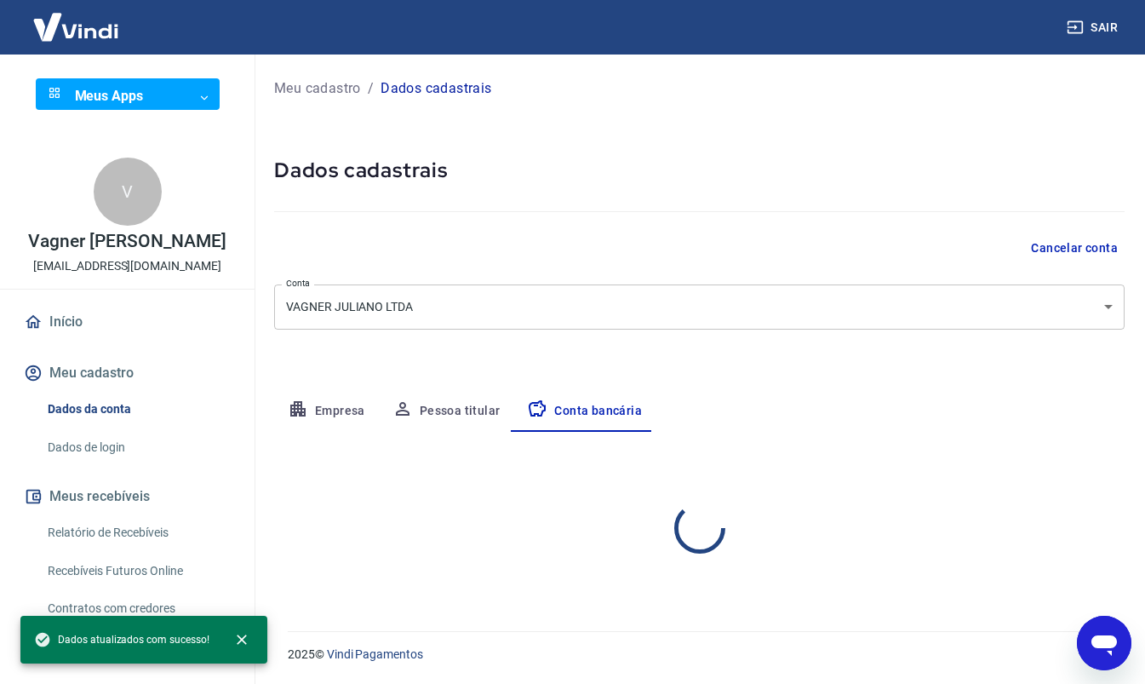
scroll to position [0, 0]
select select "1"
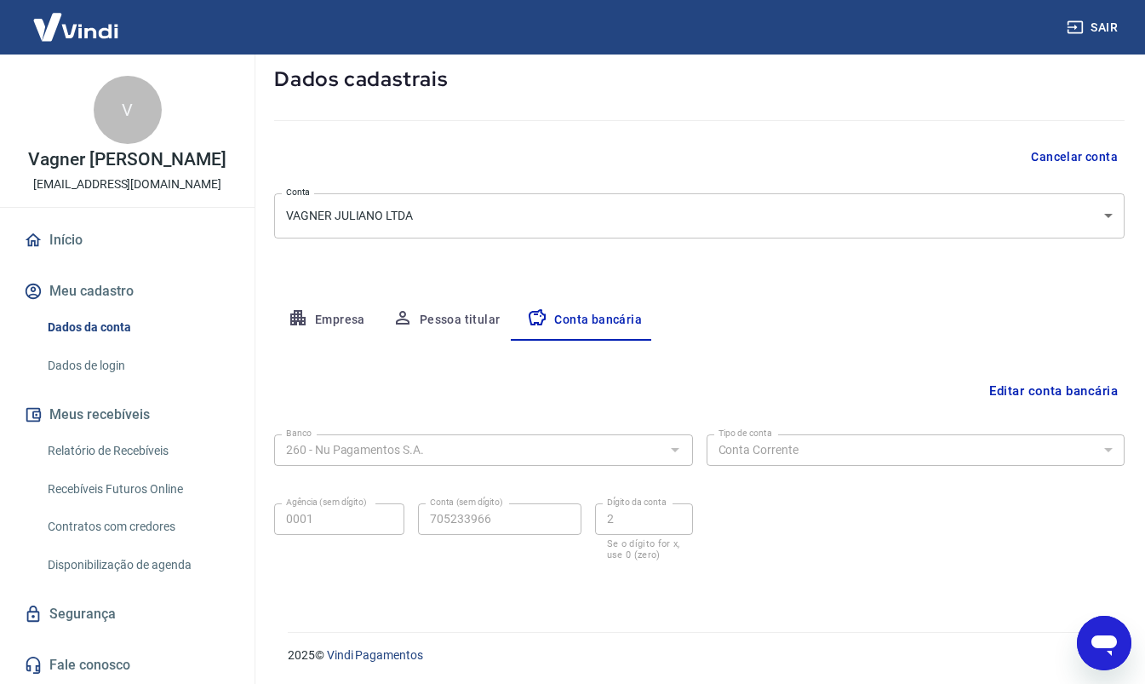
scroll to position [92, 0]
click at [335, 322] on button "Empresa" at bounding box center [326, 319] width 105 height 41
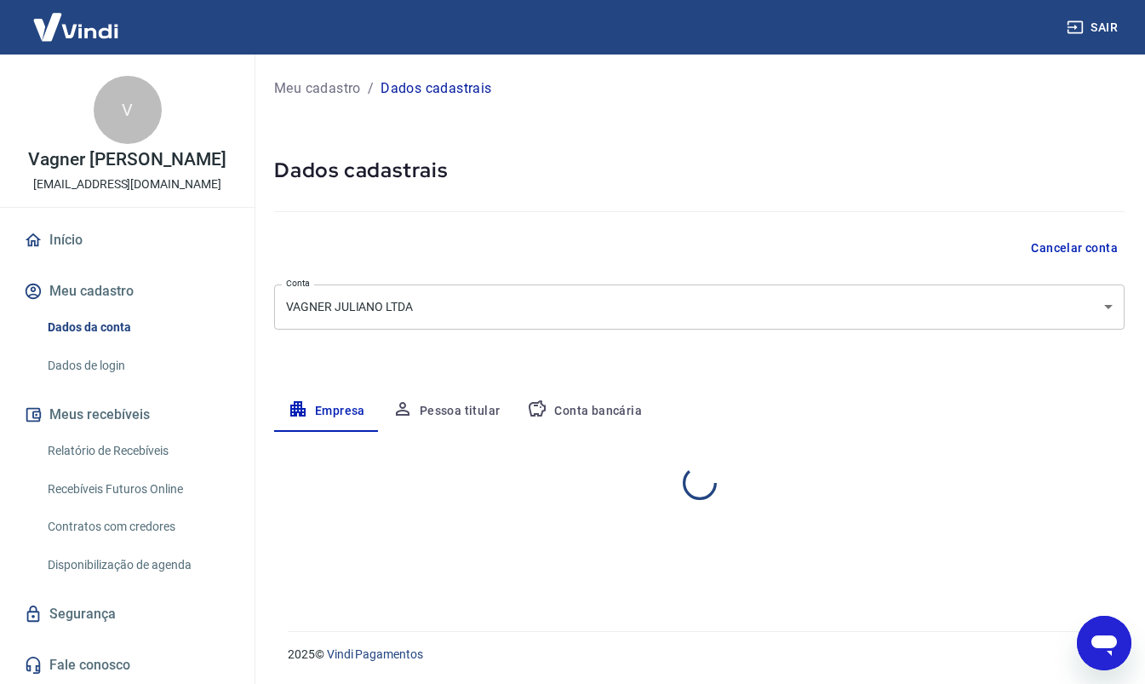
select select "SP"
select select "business"
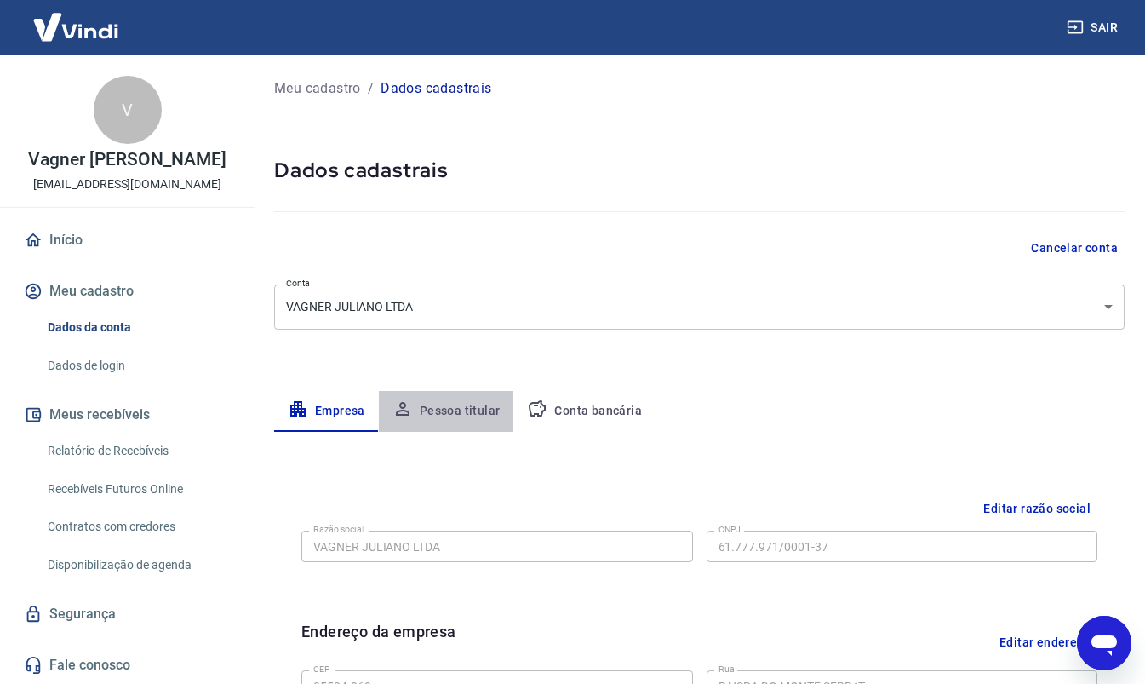
click at [456, 407] on button "Pessoa titular" at bounding box center [446, 411] width 135 height 41
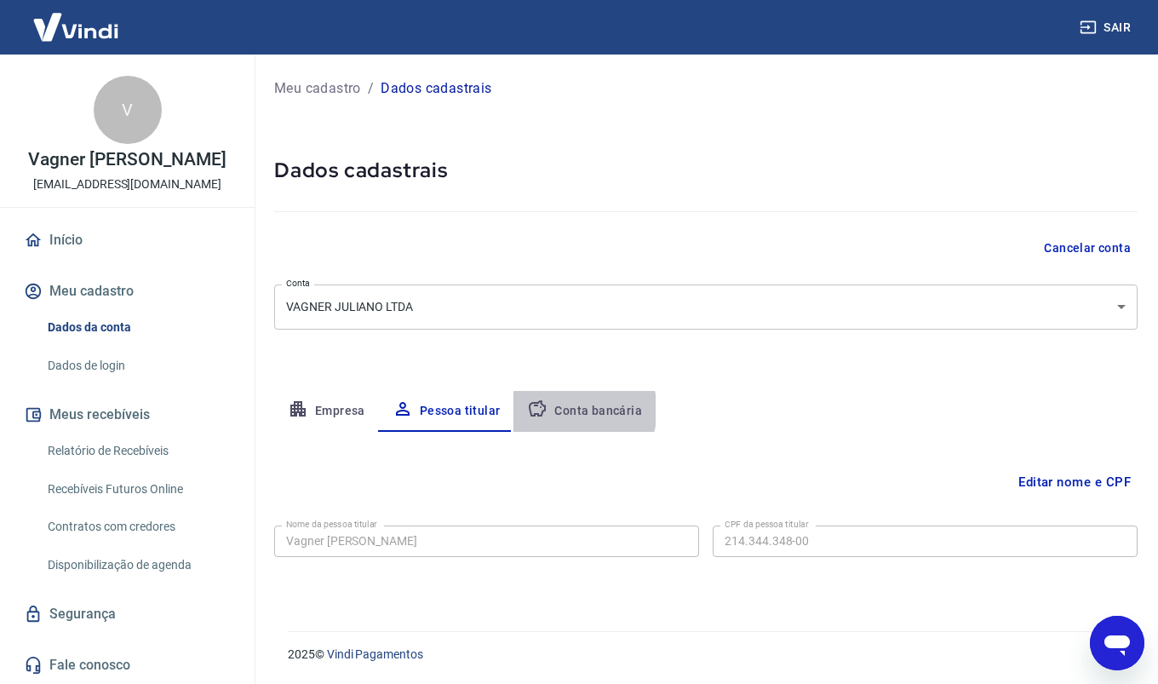
click at [578, 410] on button "Conta bancária" at bounding box center [584, 411] width 142 height 41
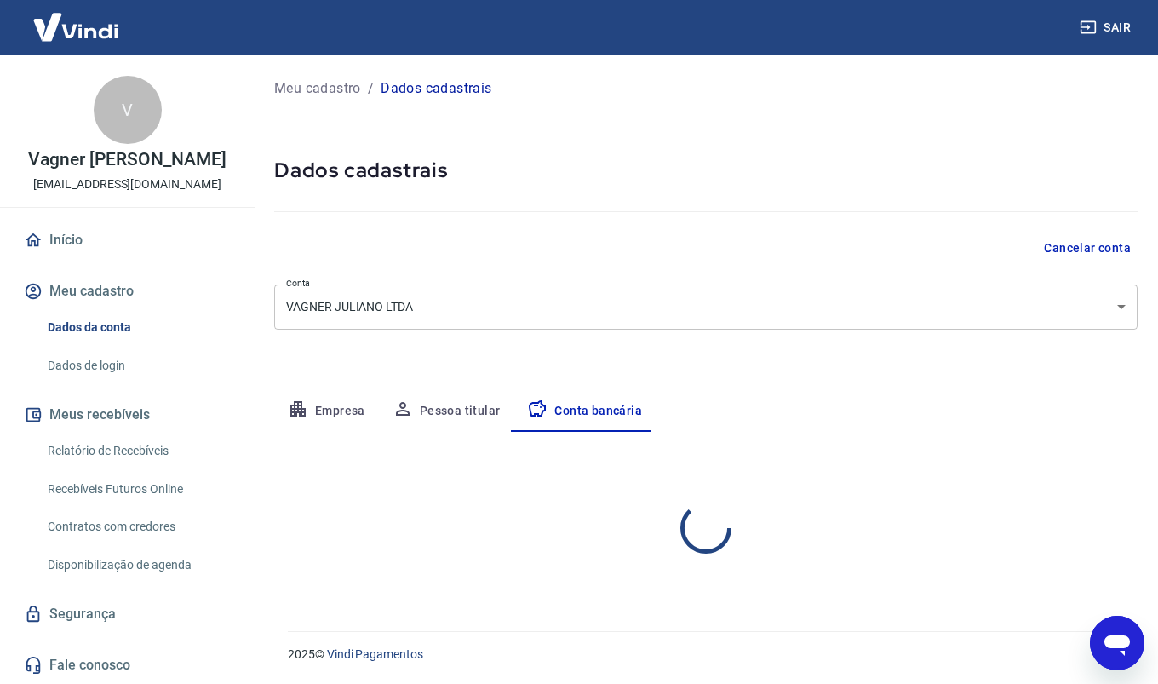
select select "1"
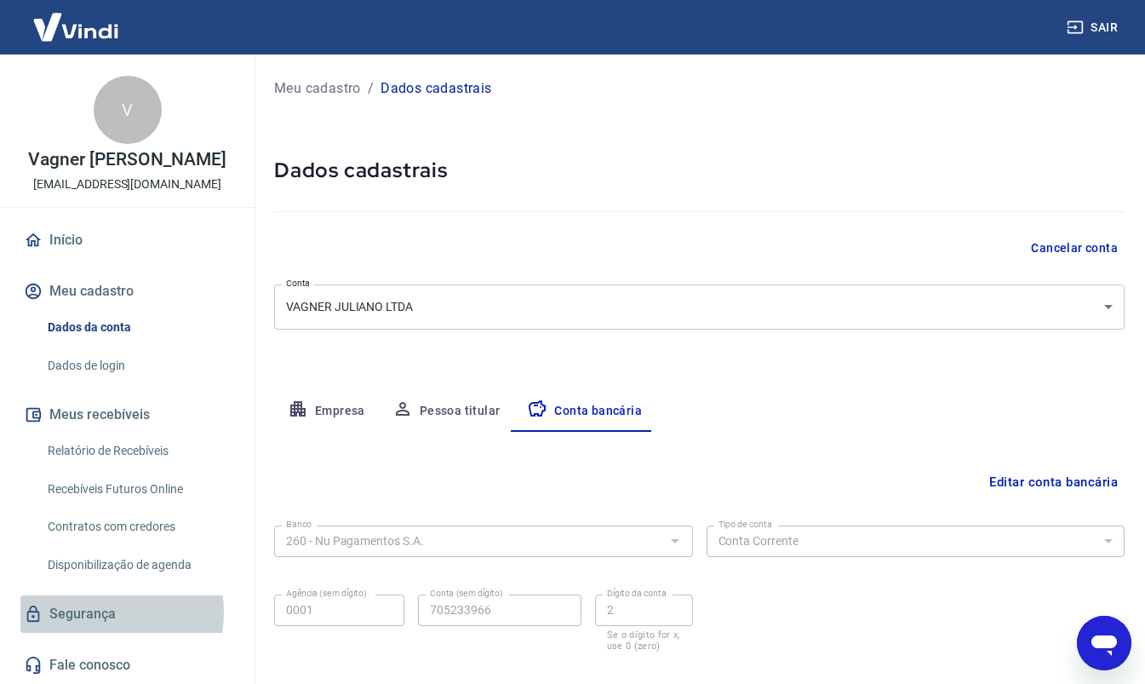
click at [103, 611] on link "Segurança" at bounding box center [127, 613] width 214 height 37
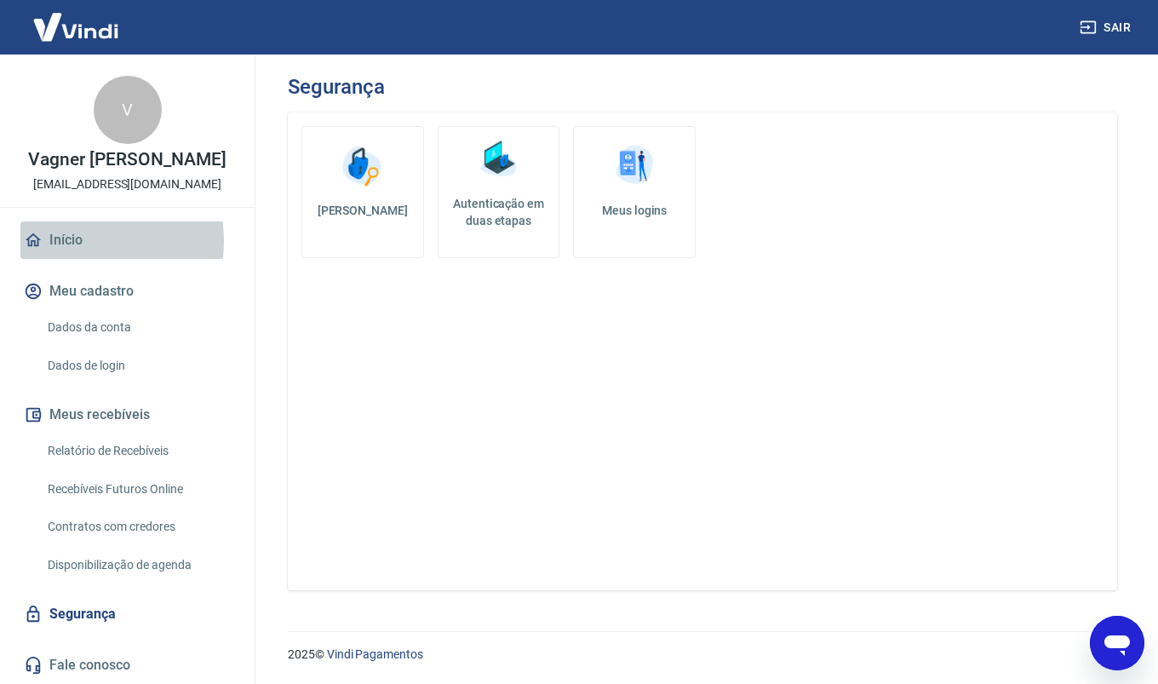
click at [75, 240] on link "Início" at bounding box center [127, 239] width 214 height 37
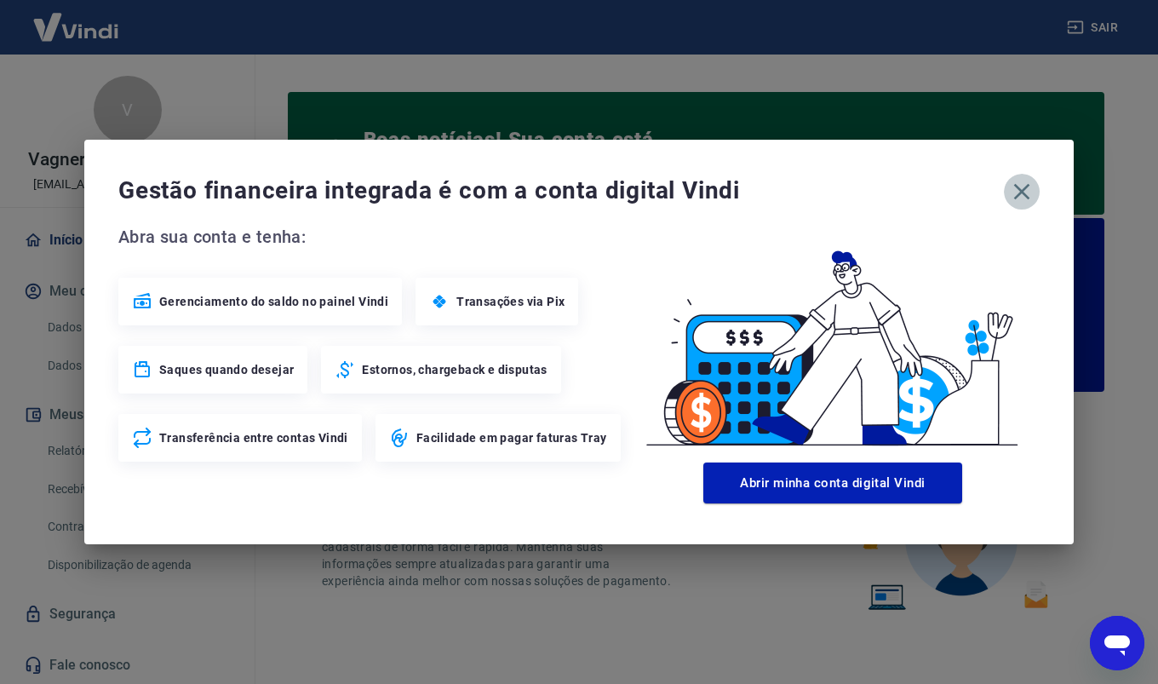
click at [1024, 192] on icon "button" at bounding box center [1022, 192] width 16 height 16
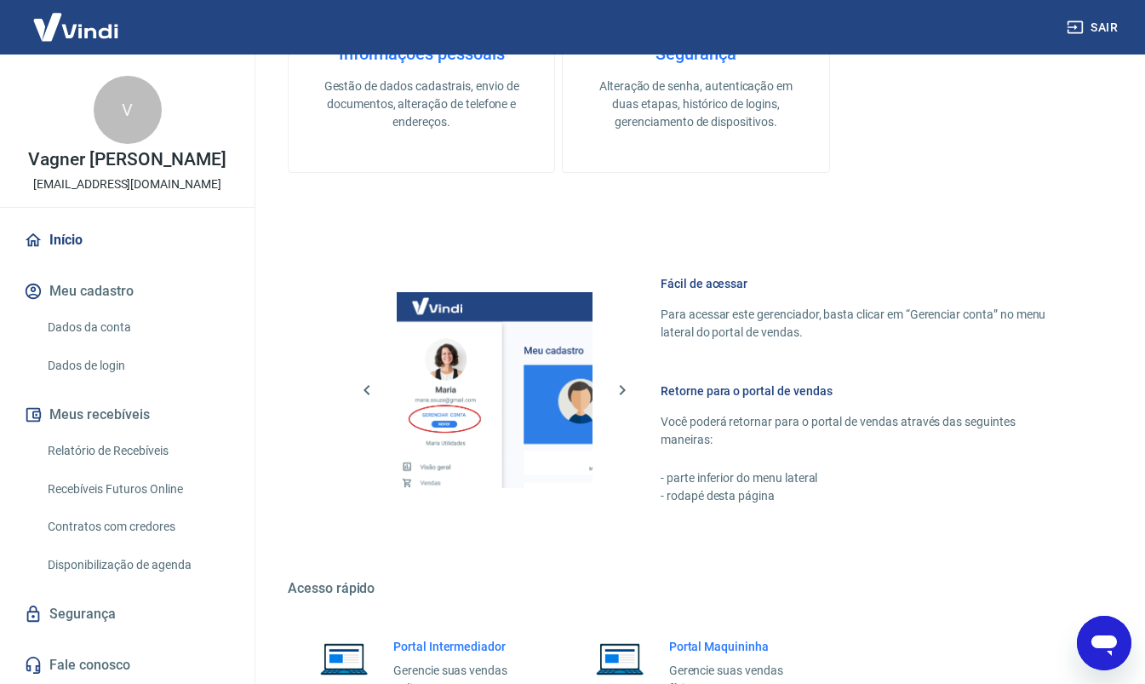
scroll to position [1016, 0]
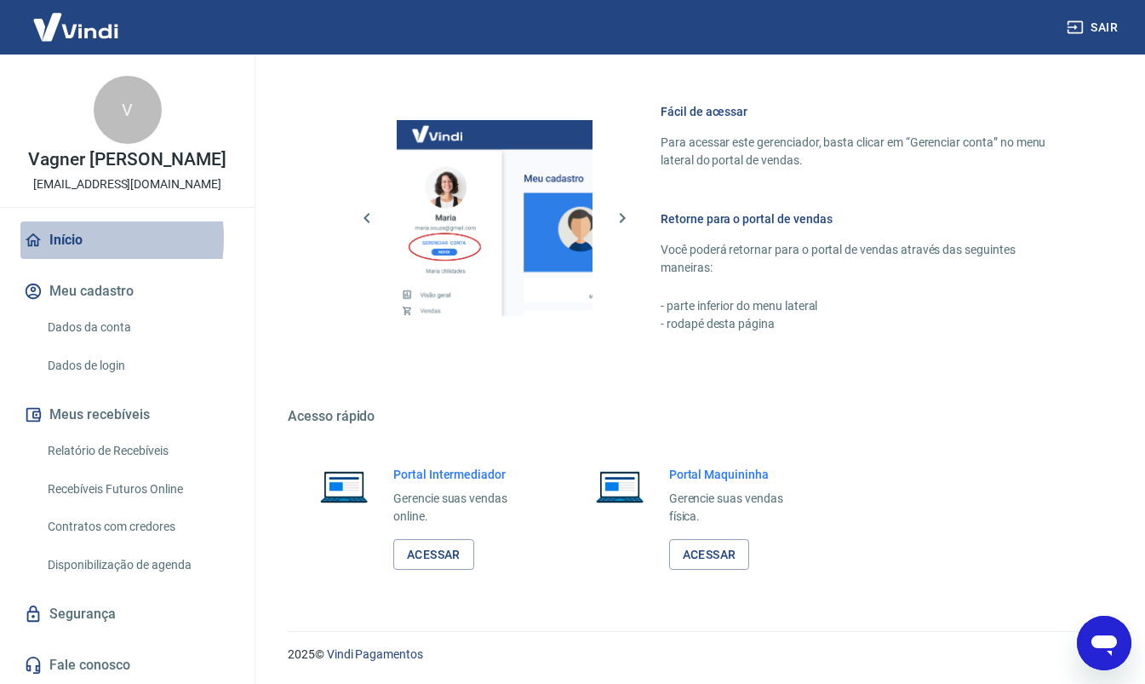
click at [65, 238] on link "Início" at bounding box center [127, 239] width 214 height 37
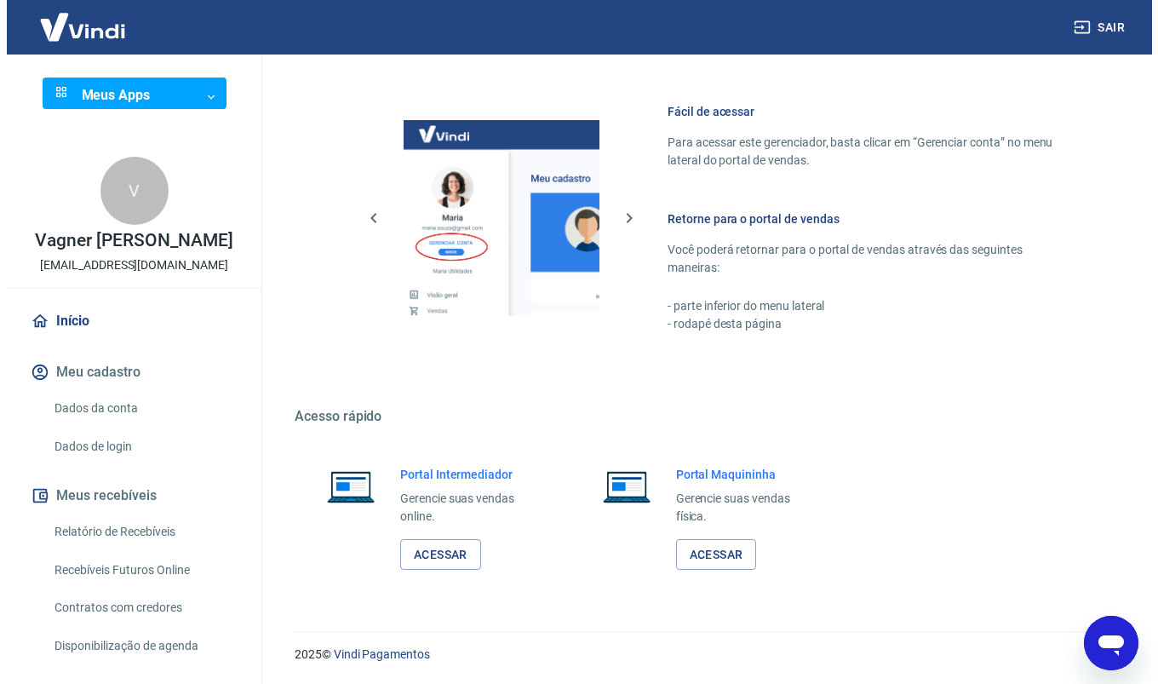
scroll to position [0, 0]
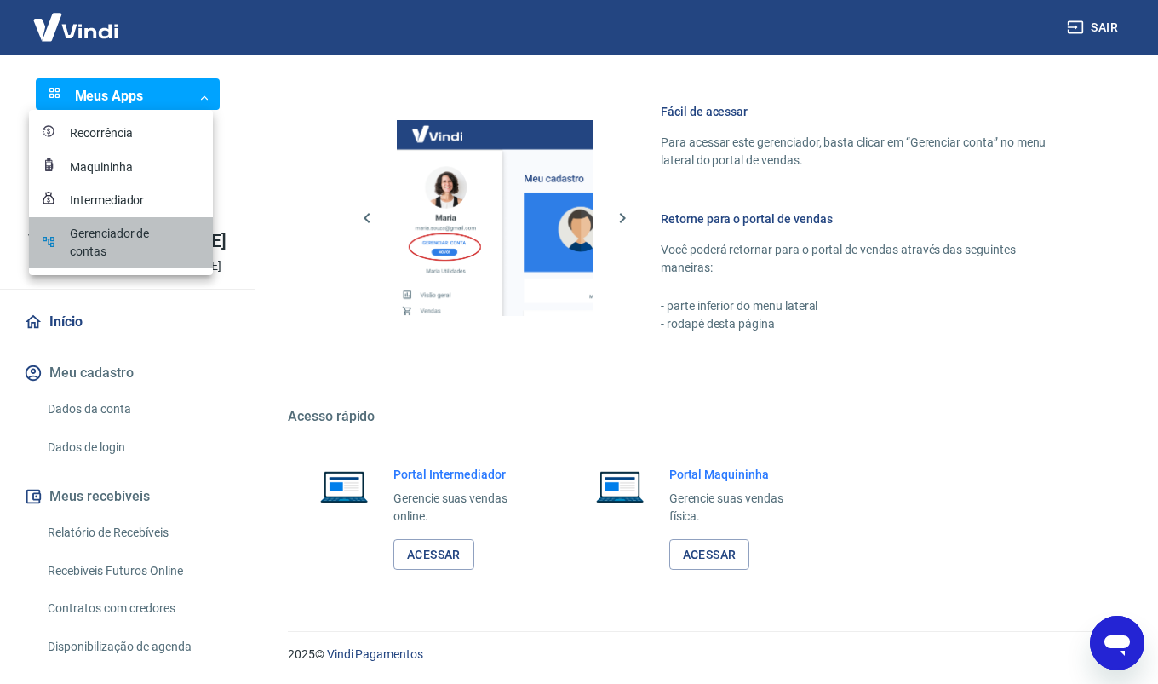
click at [147, 241] on div "Gerenciador de contas" at bounding box center [112, 243] width 85 height 36
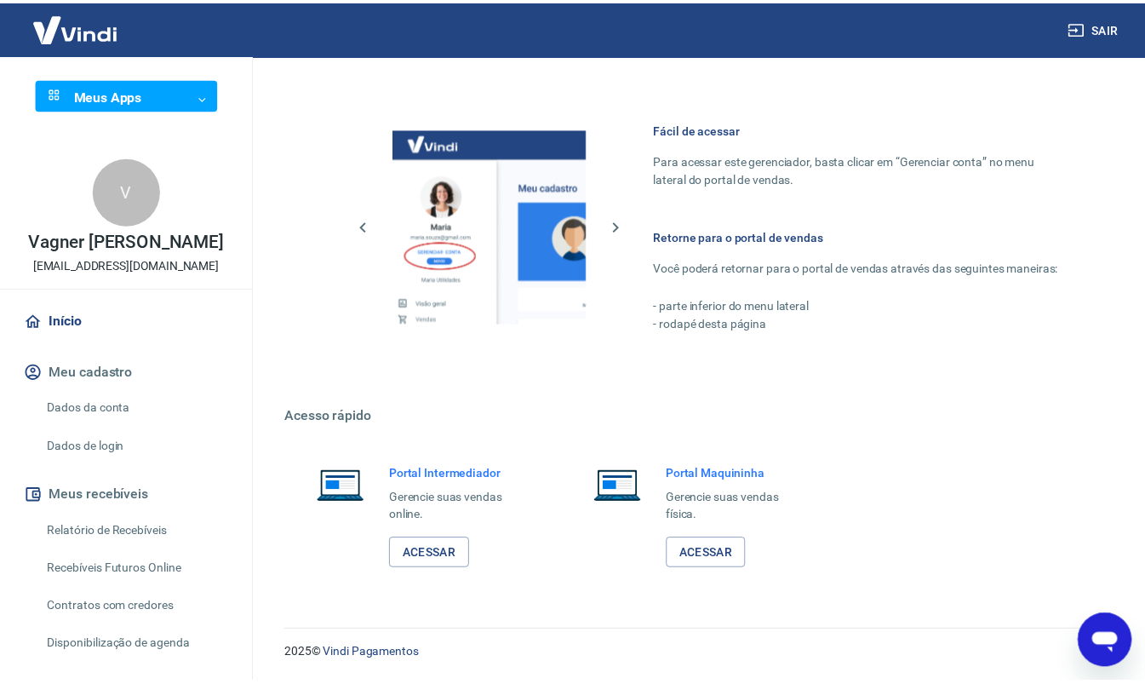
scroll to position [998, 0]
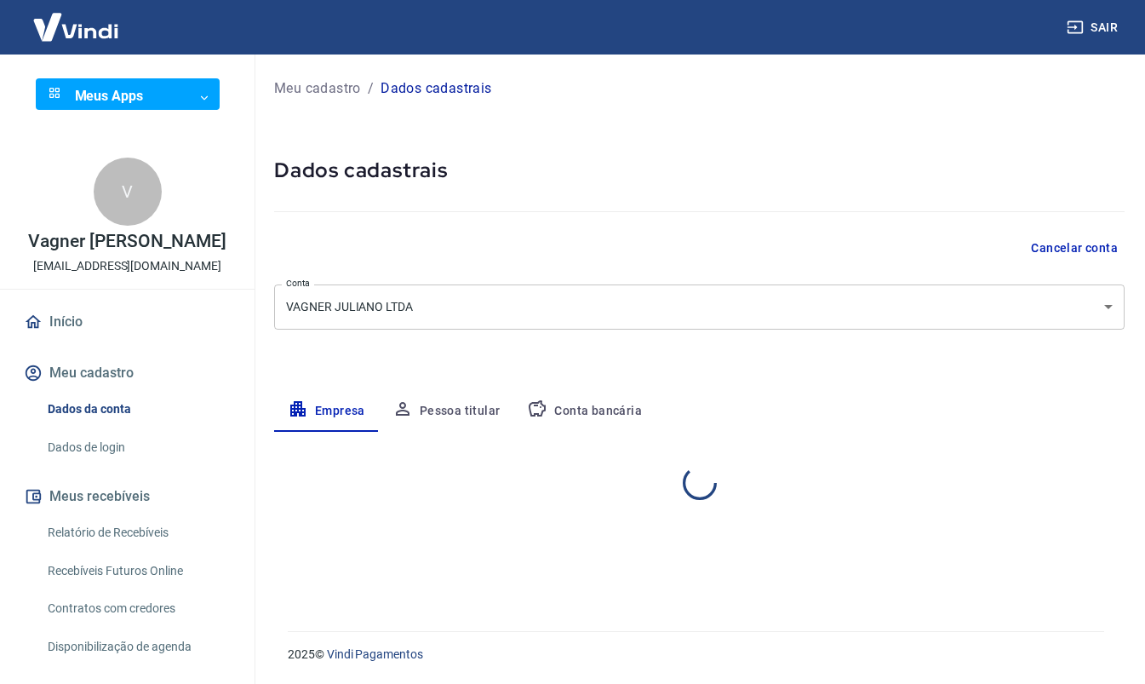
select select "SP"
select select "business"
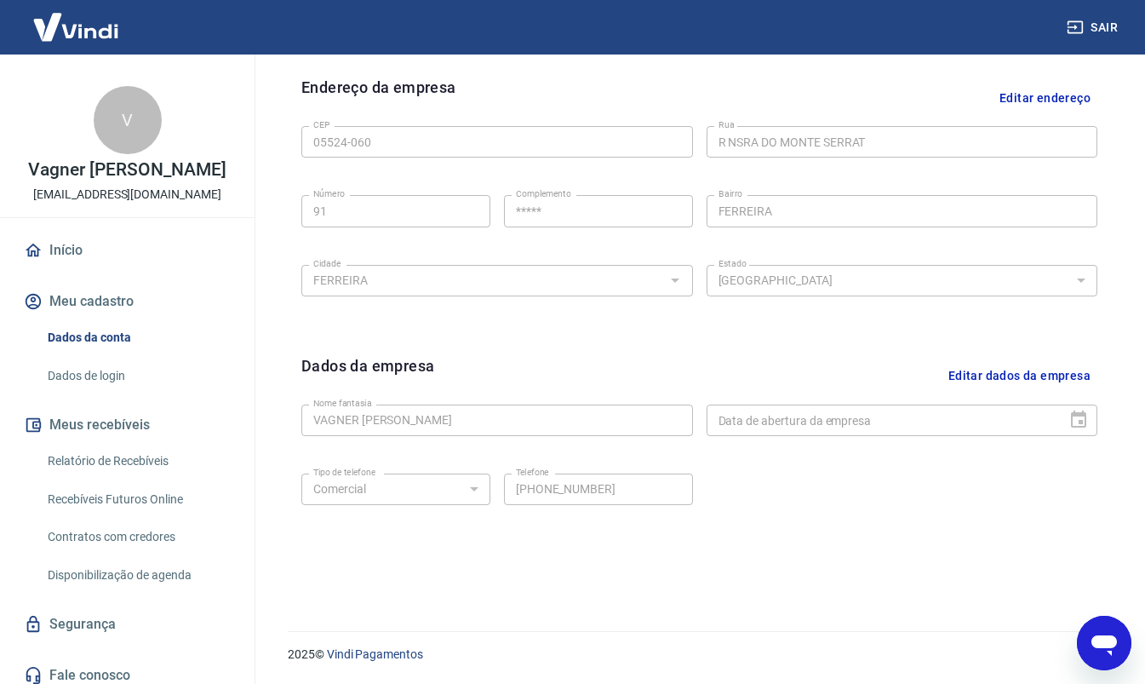
scroll to position [100, 0]
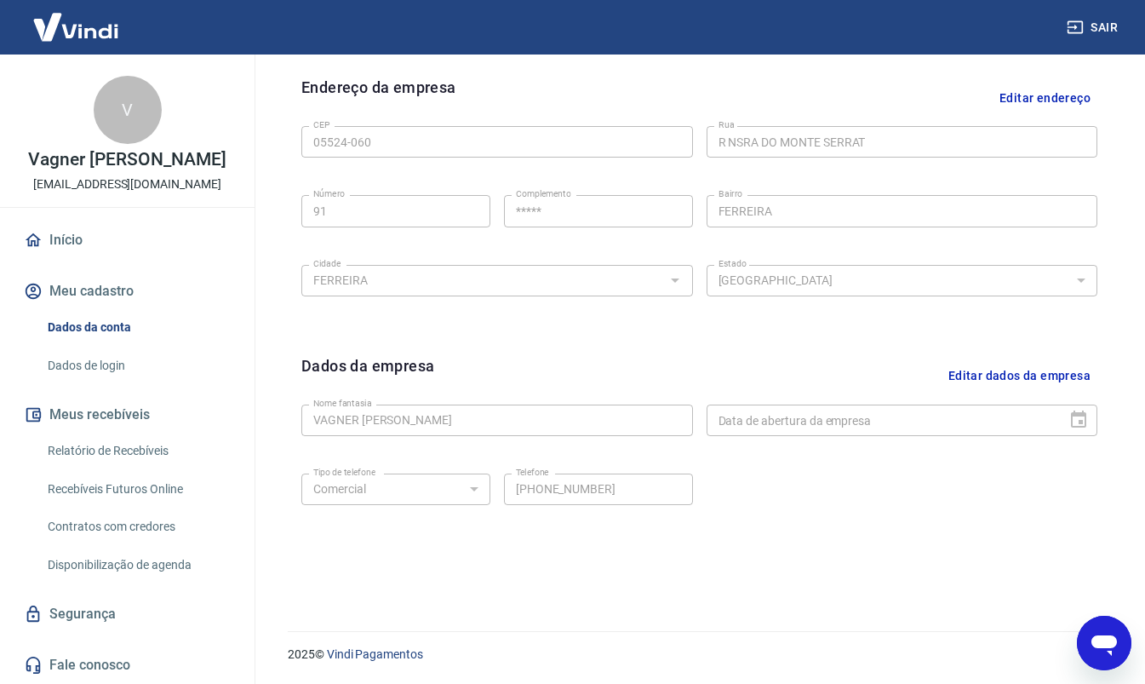
click at [1099, 647] on icon "Abrir janela de mensagens" at bounding box center [1105, 645] width 26 height 20
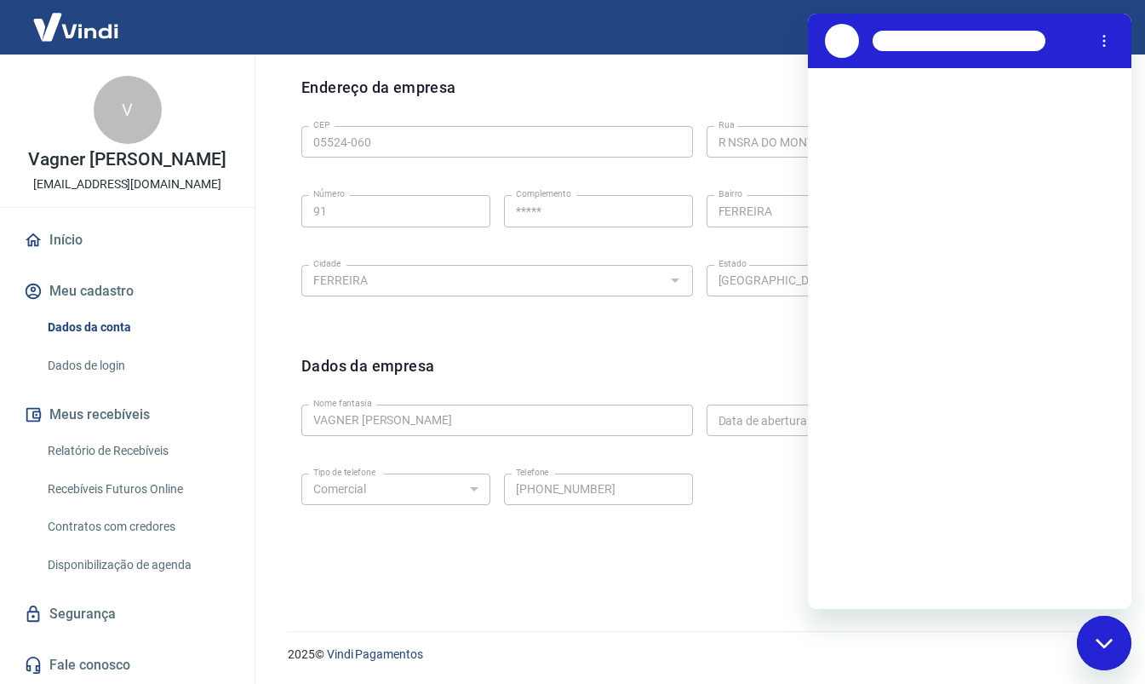
scroll to position [0, 0]
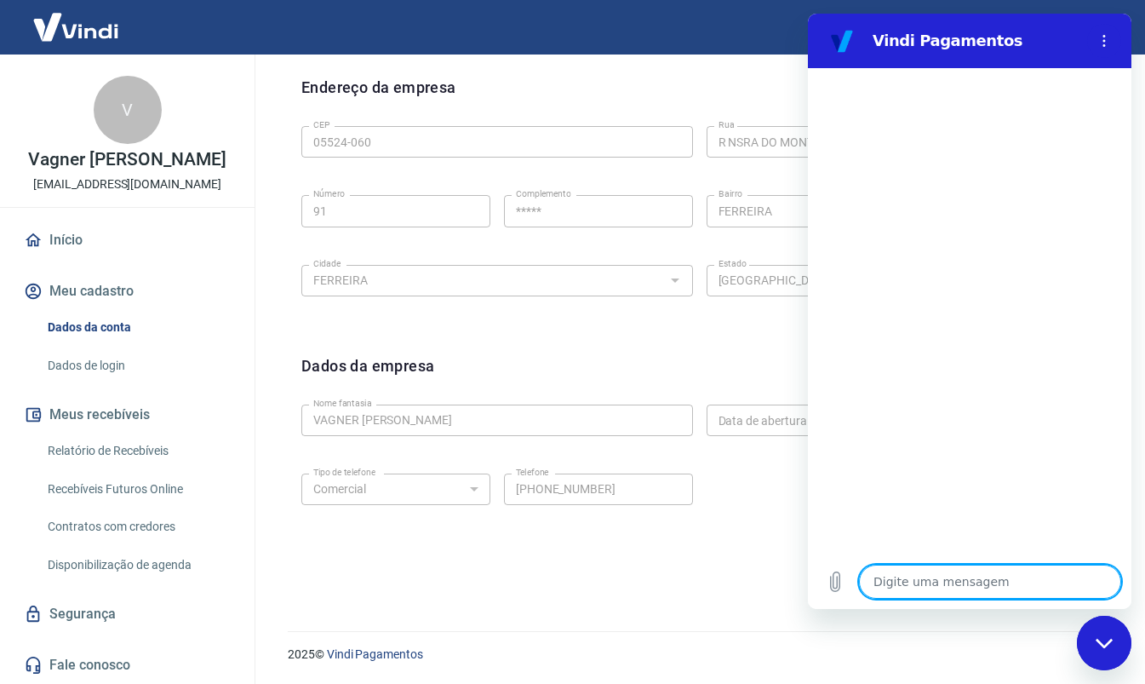
type textarea "O"
type textarea "x"
type textarea "Ol"
type textarea "x"
type textarea "Olá"
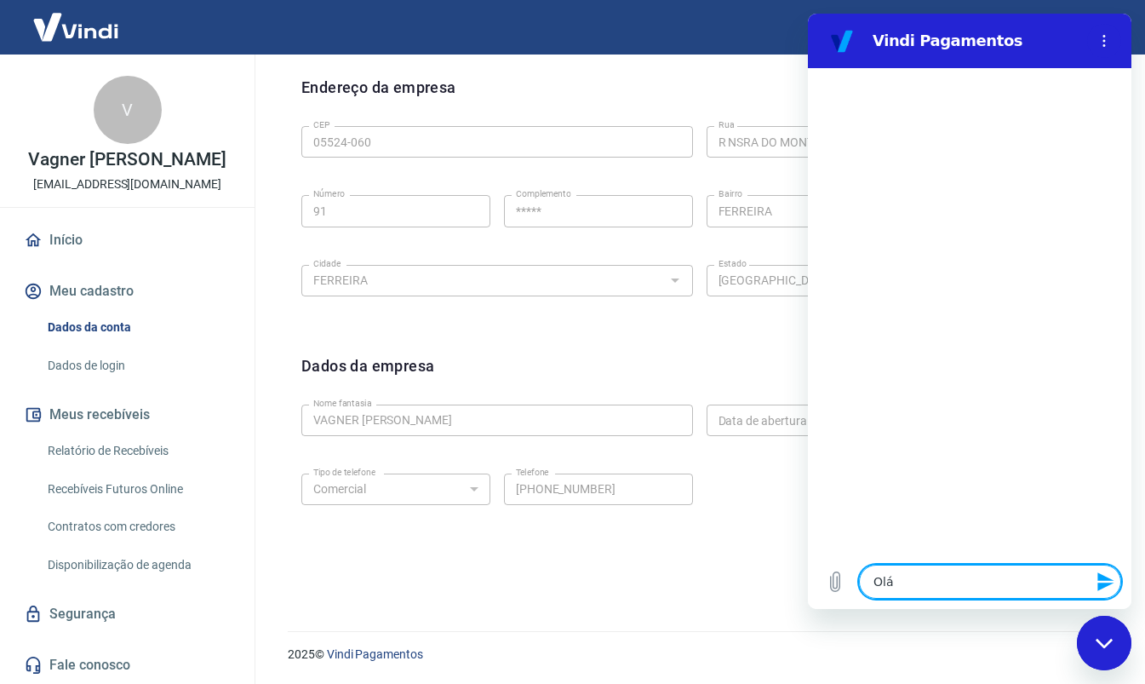
type textarea "x"
type textarea "Olá"
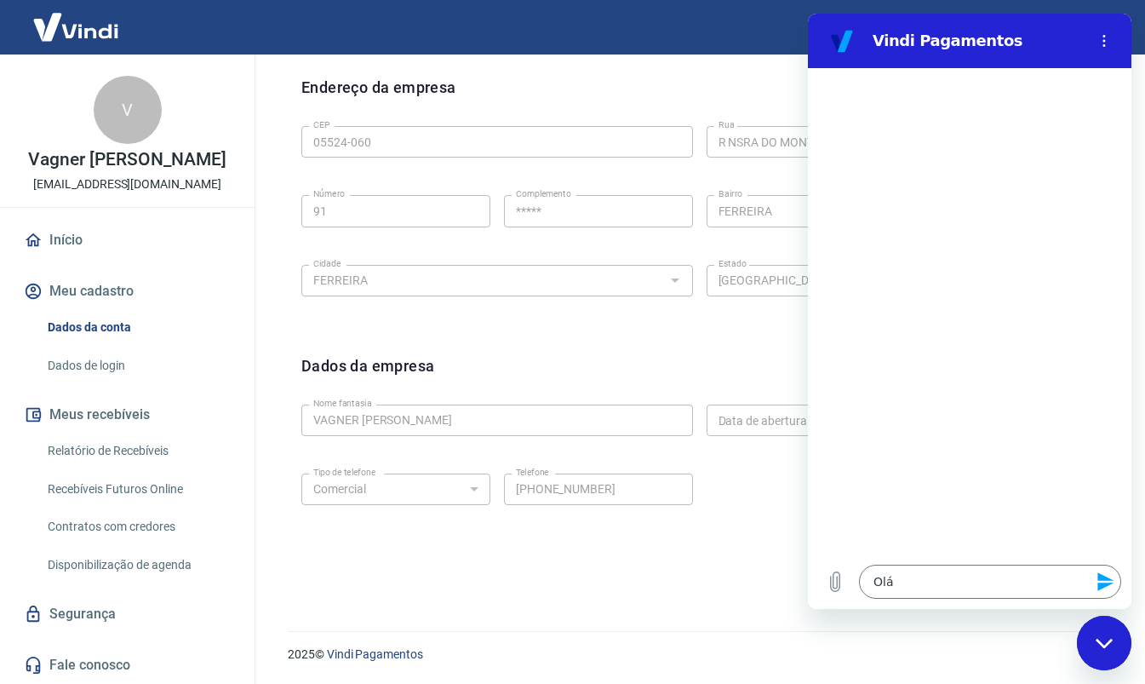
click at [732, 36] on div "Sair" at bounding box center [572, 27] width 1145 height 54
click at [1102, 652] on div "Fechar janela de mensagens" at bounding box center [1104, 642] width 51 height 51
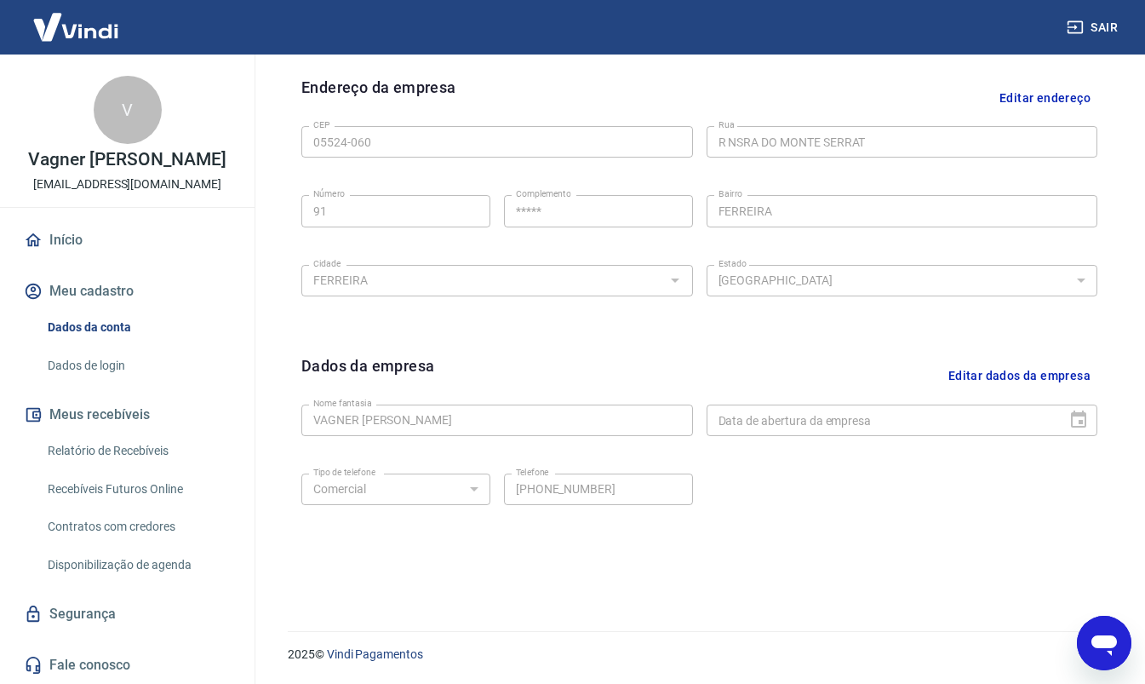
click at [1102, 652] on icon "Abrir janela de mensagens" at bounding box center [1104, 643] width 31 height 31
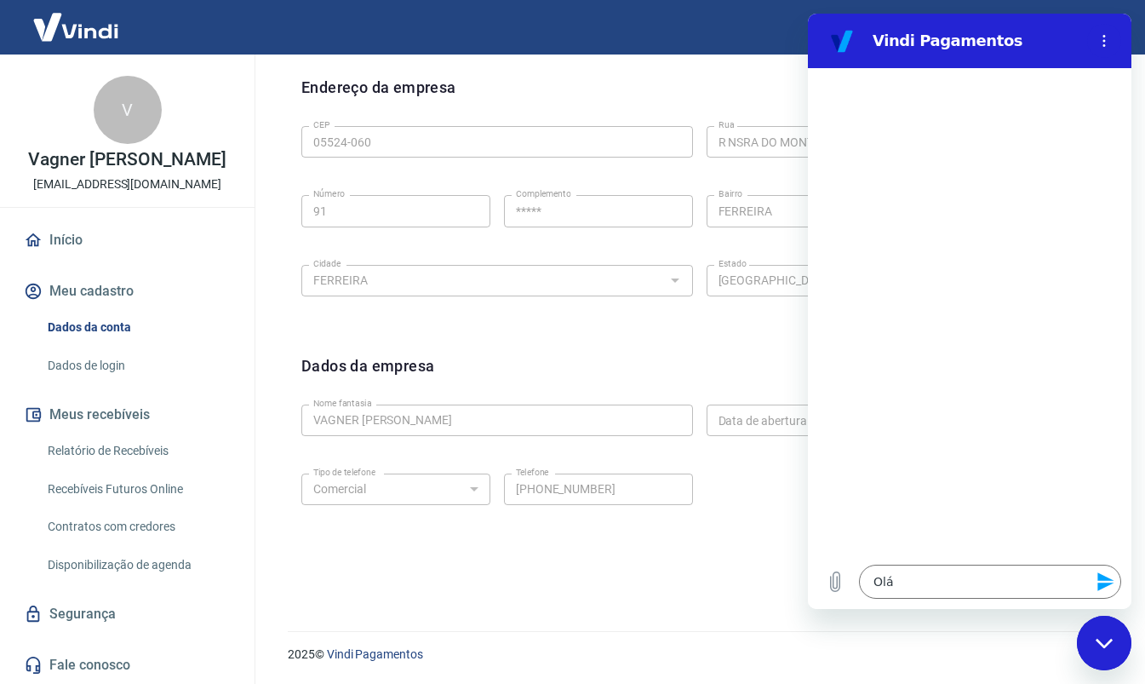
click at [1102, 652] on div "Fechar janela de mensagens" at bounding box center [1104, 642] width 51 height 51
type textarea "x"
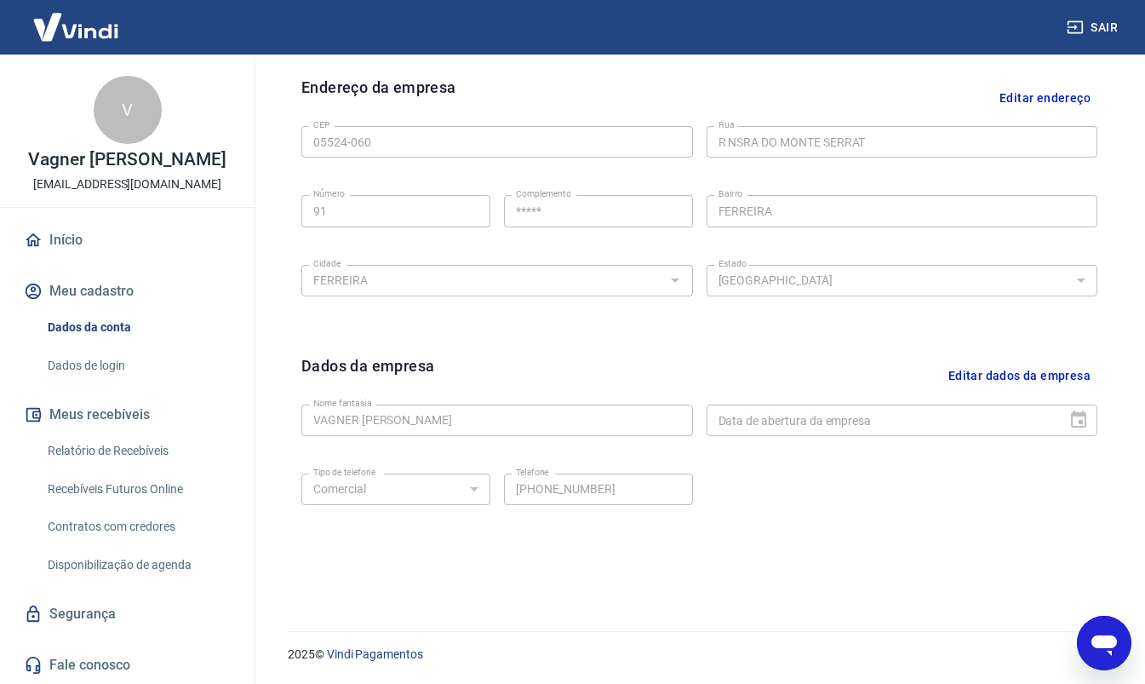
click at [1082, 417] on div "Data de abertura da empresa" at bounding box center [903, 420] width 392 height 32
click at [1039, 379] on button "Editar dados da empresa" at bounding box center [1020, 375] width 156 height 43
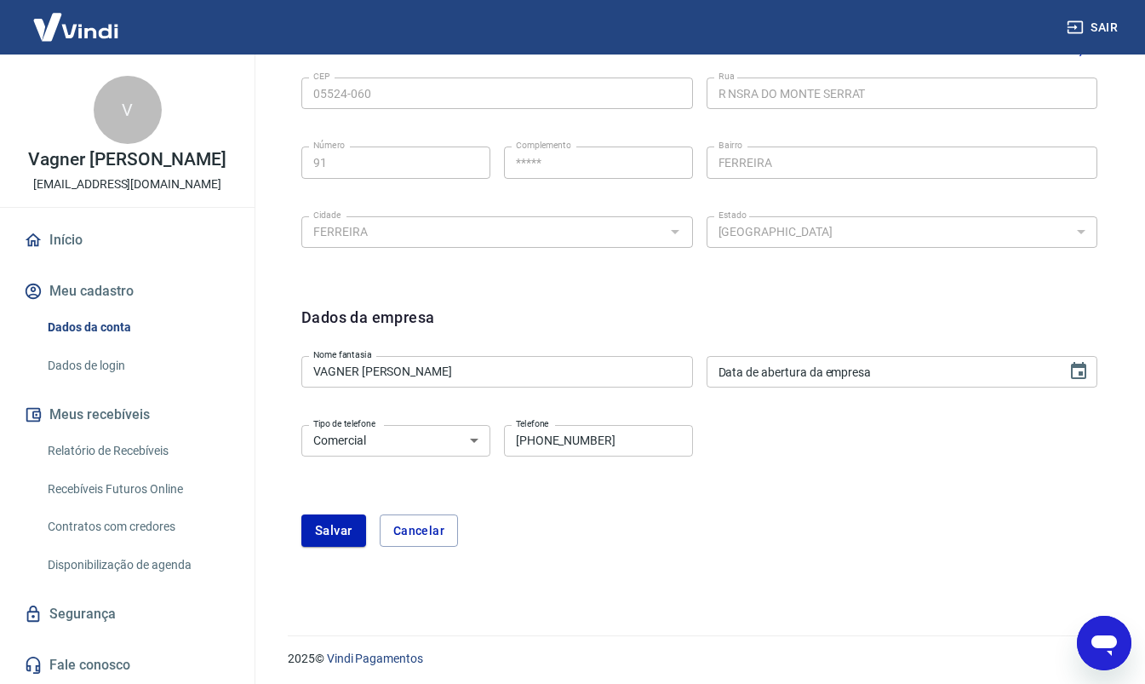
scroll to position [597, 0]
